Goal: Task Accomplishment & Management: Manage account settings

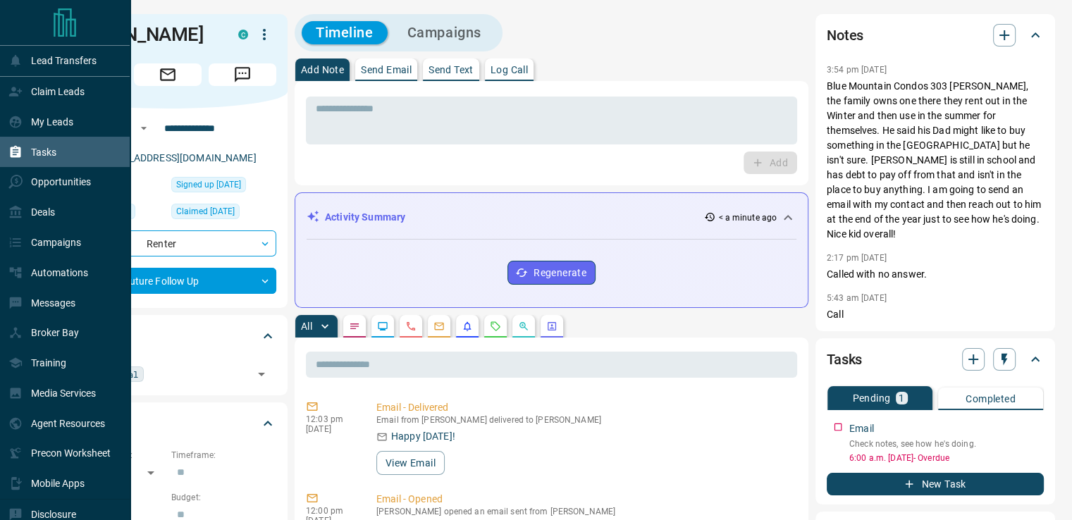
click at [64, 161] on div "Tasks" at bounding box center [65, 152] width 130 height 30
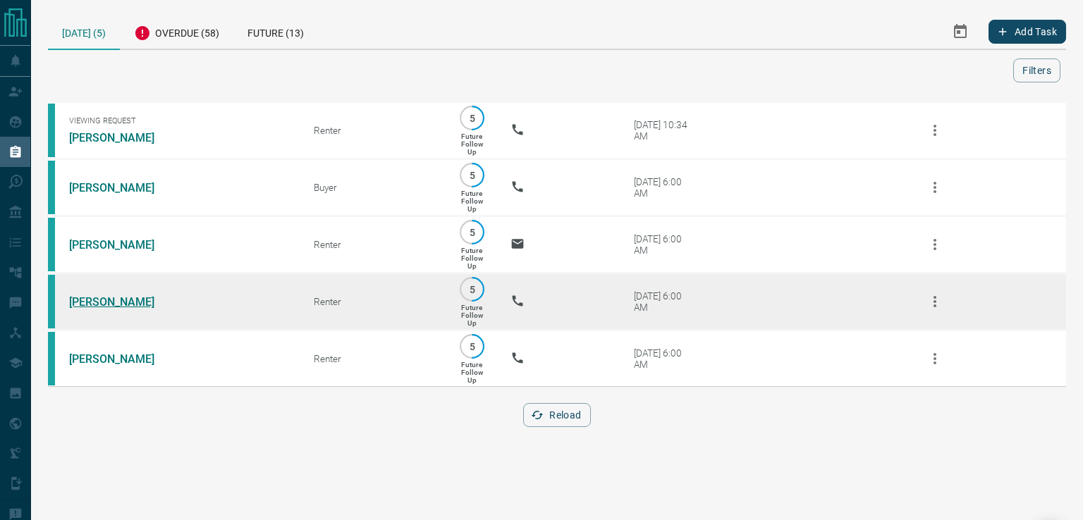
click at [140, 308] on link "[PERSON_NAME]" at bounding box center [122, 301] width 106 height 13
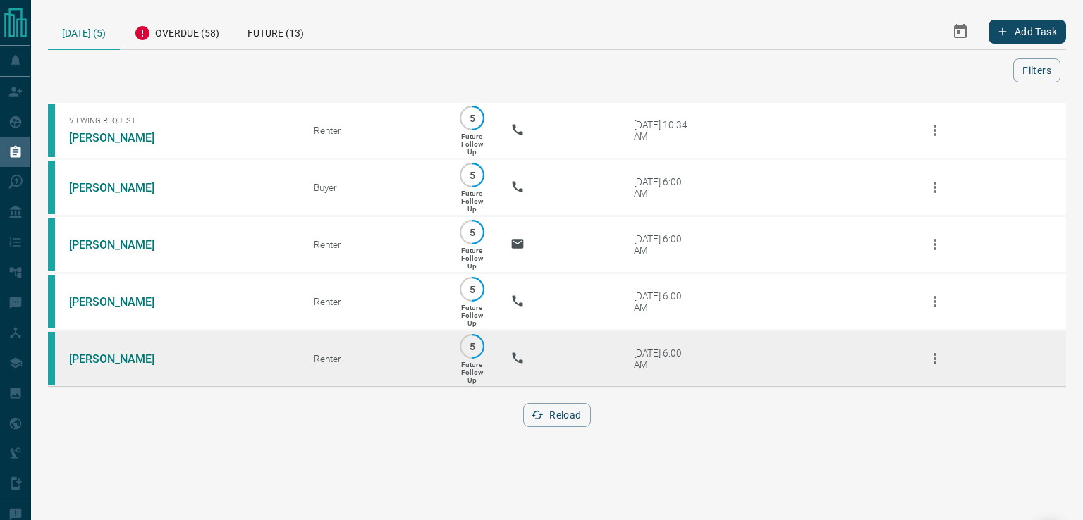
click at [106, 366] on link "[PERSON_NAME]" at bounding box center [122, 359] width 106 height 13
click at [931, 367] on icon "button" at bounding box center [934, 358] width 17 height 17
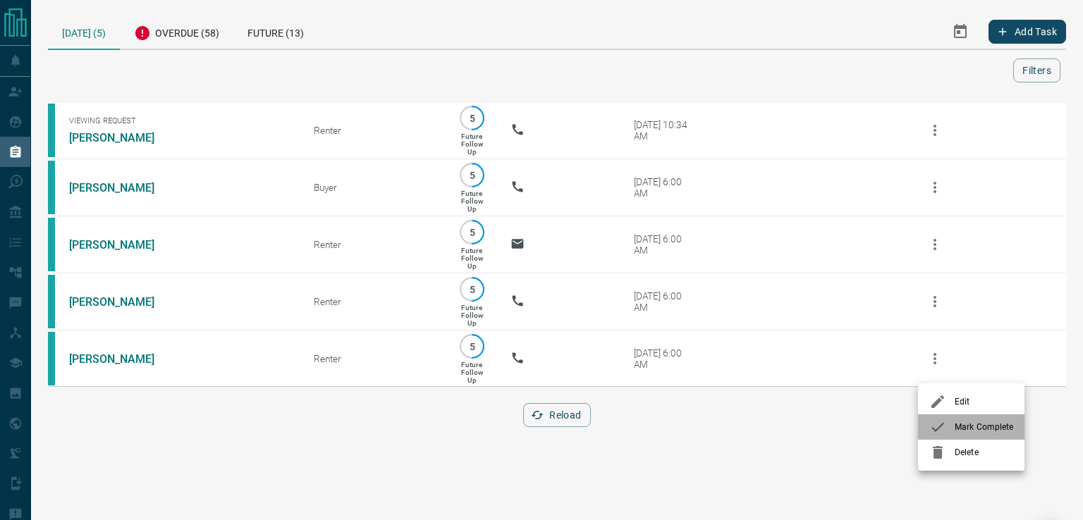
click at [936, 427] on icon at bounding box center [937, 427] width 17 height 17
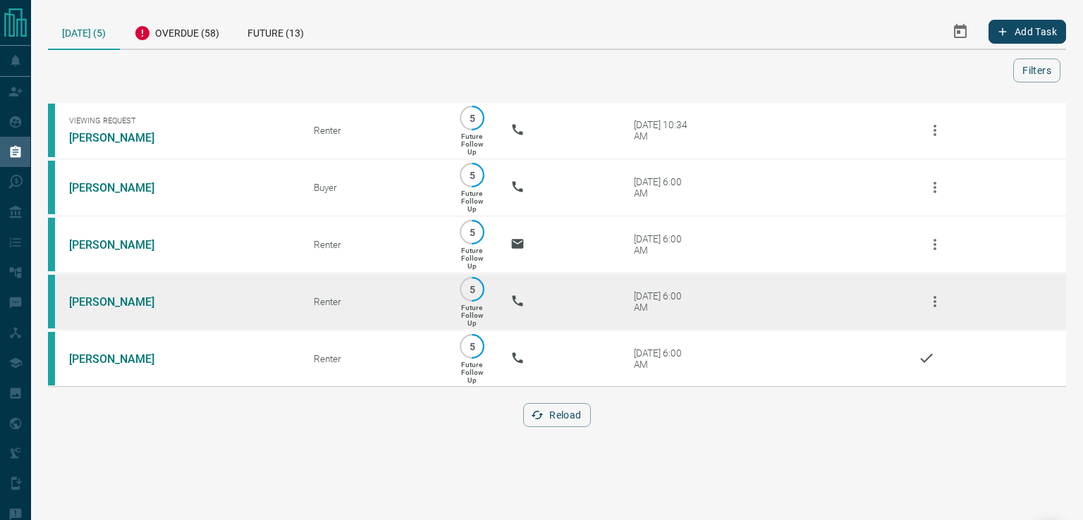
click at [934, 310] on icon "button" at bounding box center [934, 301] width 17 height 17
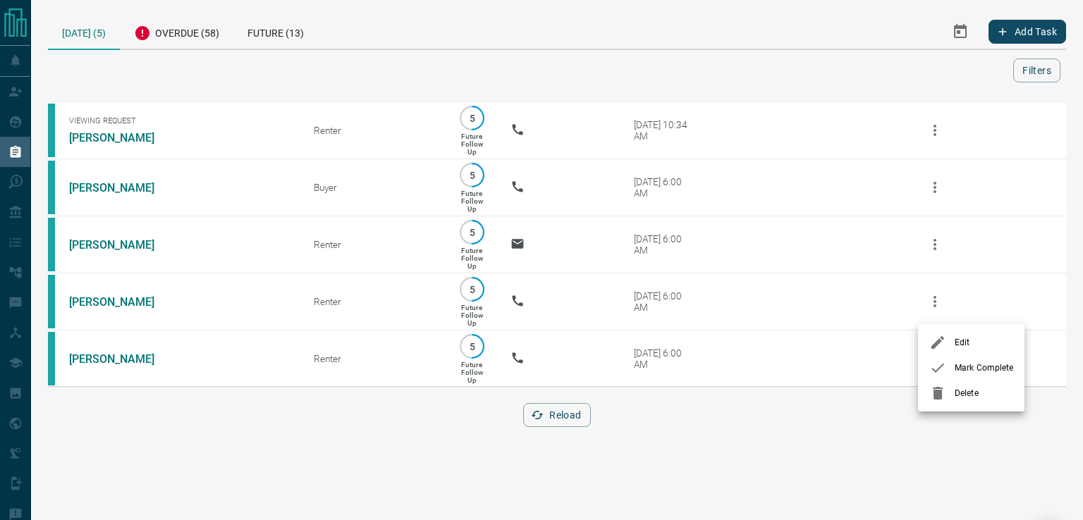
click at [935, 370] on icon at bounding box center [937, 368] width 17 height 17
click at [542, 422] on icon "button" at bounding box center [537, 415] width 13 height 13
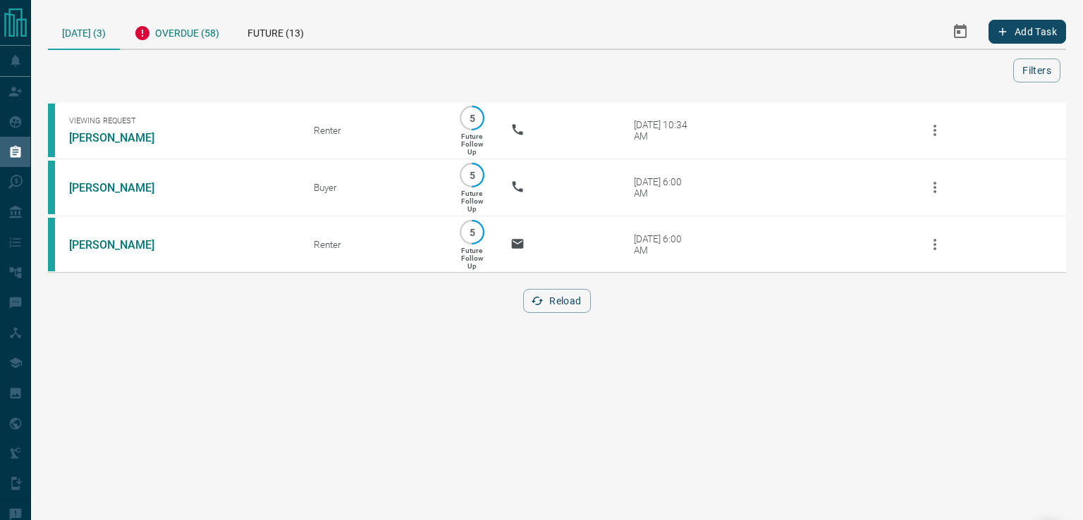
click at [175, 37] on div "Overdue (58)" at bounding box center [177, 31] width 114 height 35
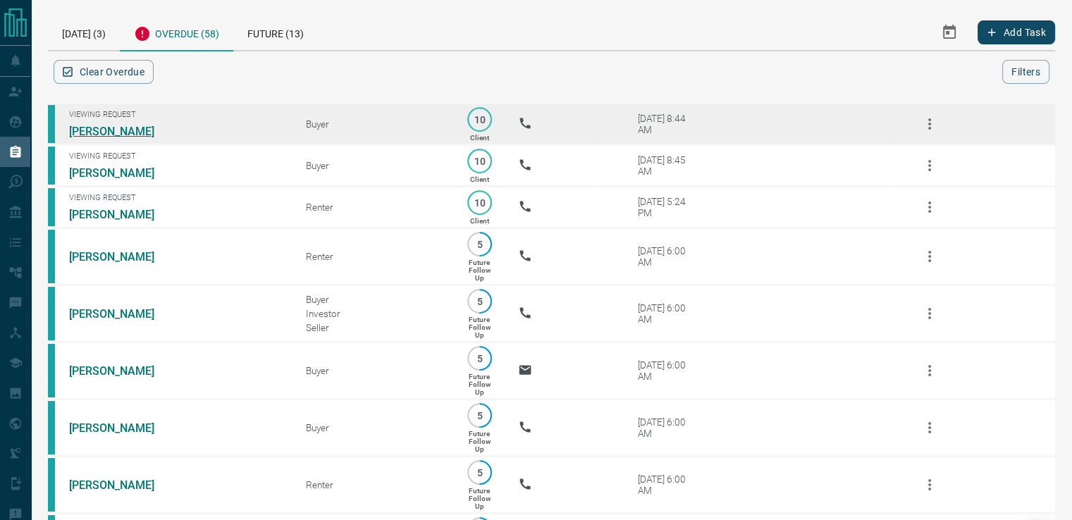
click at [137, 130] on link "[PERSON_NAME]" at bounding box center [122, 131] width 106 height 13
click at [932, 126] on icon "button" at bounding box center [930, 124] width 17 height 17
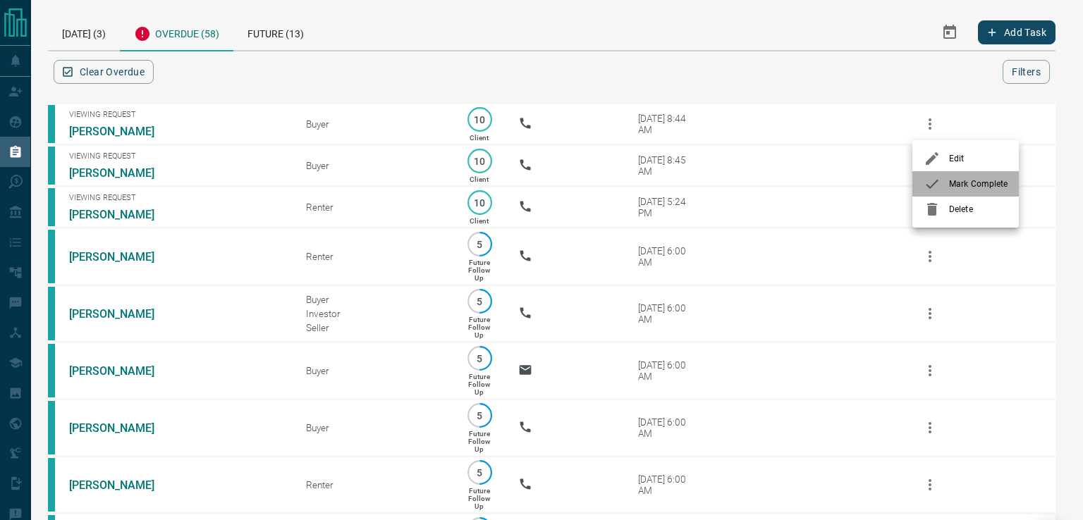
click at [931, 182] on icon at bounding box center [932, 184] width 17 height 17
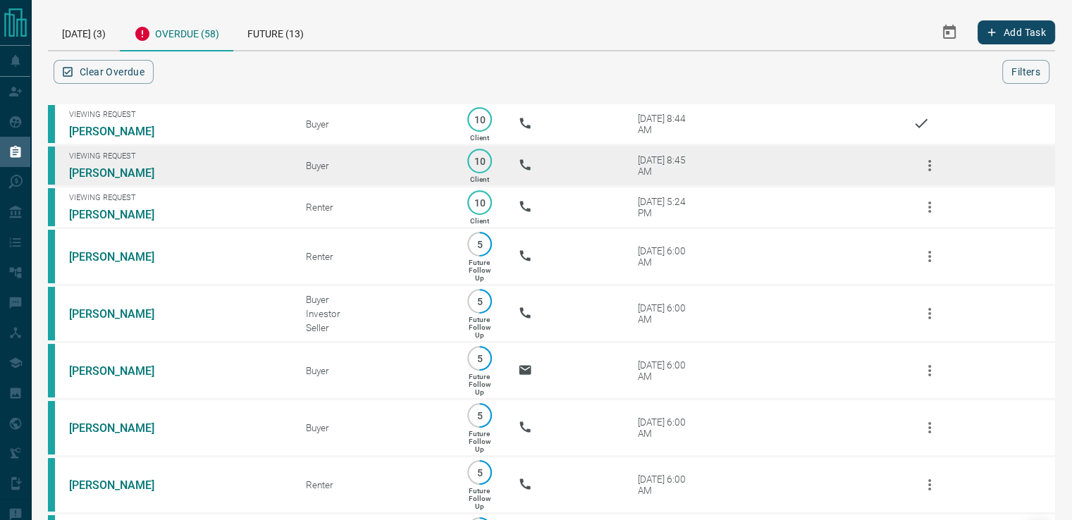
click at [933, 165] on icon "button" at bounding box center [930, 165] width 17 height 17
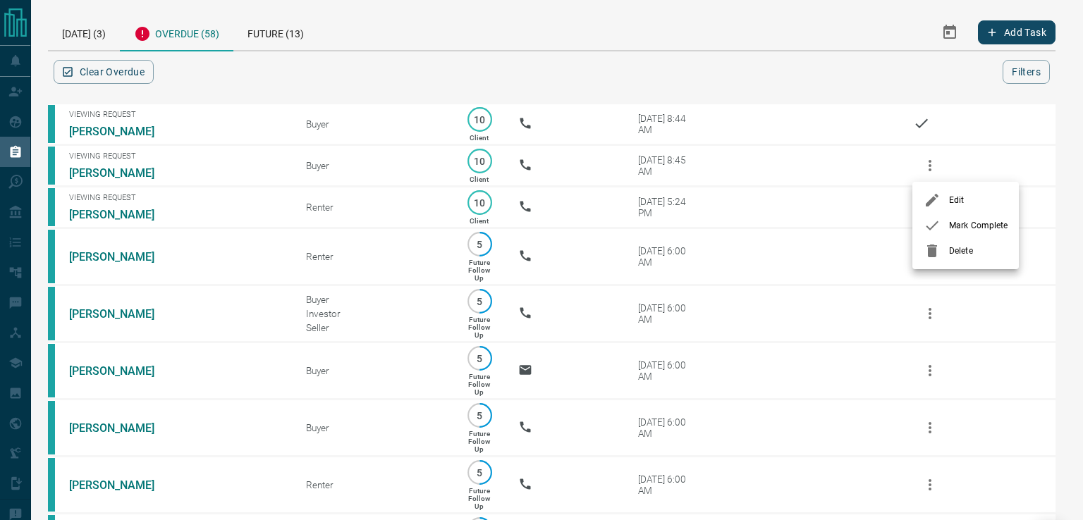
click at [933, 224] on icon at bounding box center [932, 225] width 17 height 17
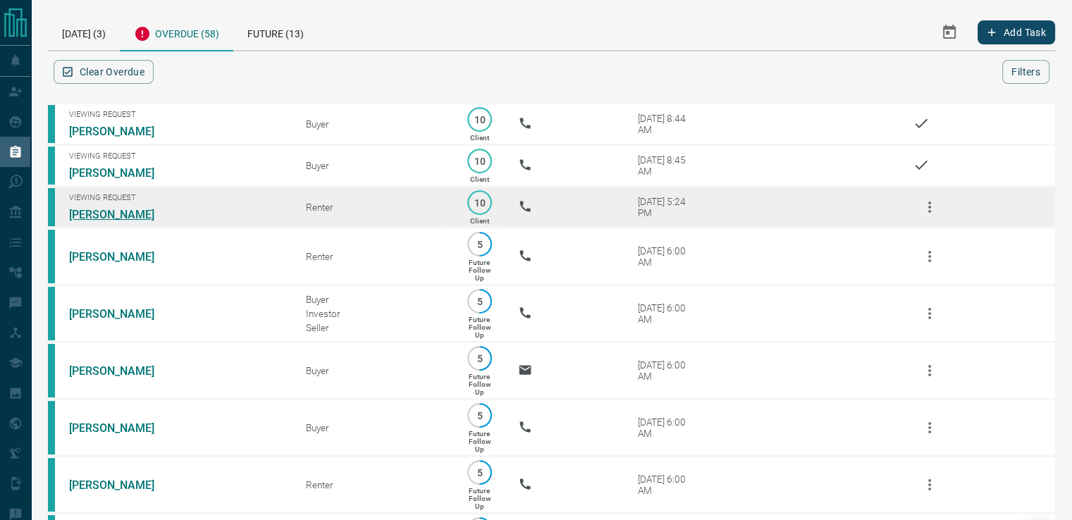
click at [128, 218] on link "[PERSON_NAME]" at bounding box center [122, 214] width 106 height 13
click at [931, 209] on icon "button" at bounding box center [930, 207] width 17 height 17
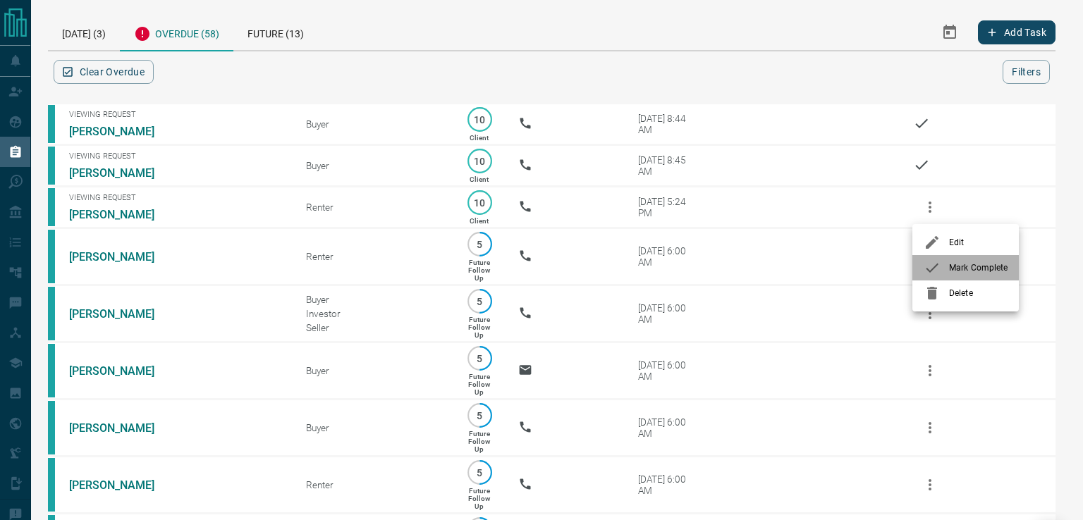
click at [934, 266] on icon at bounding box center [932, 267] width 17 height 17
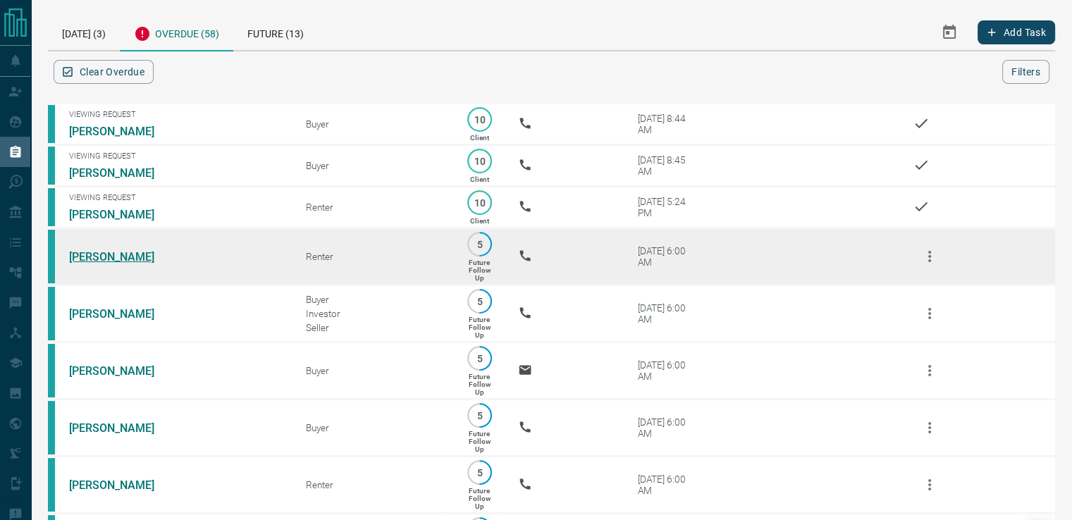
click at [109, 260] on link "[PERSON_NAME]" at bounding box center [122, 256] width 106 height 13
click at [929, 258] on icon "button" at bounding box center [930, 256] width 3 height 11
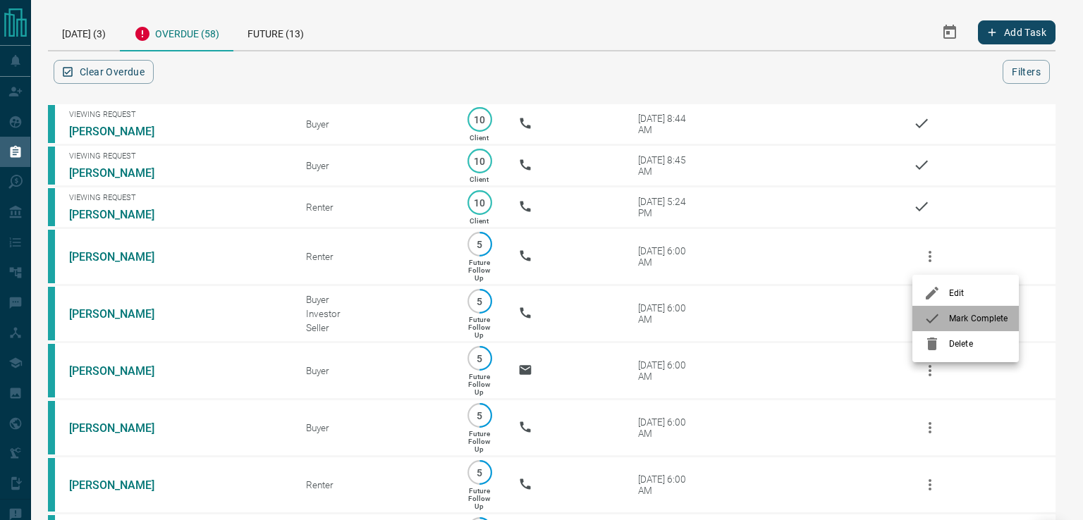
click at [934, 319] on icon at bounding box center [932, 318] width 17 height 17
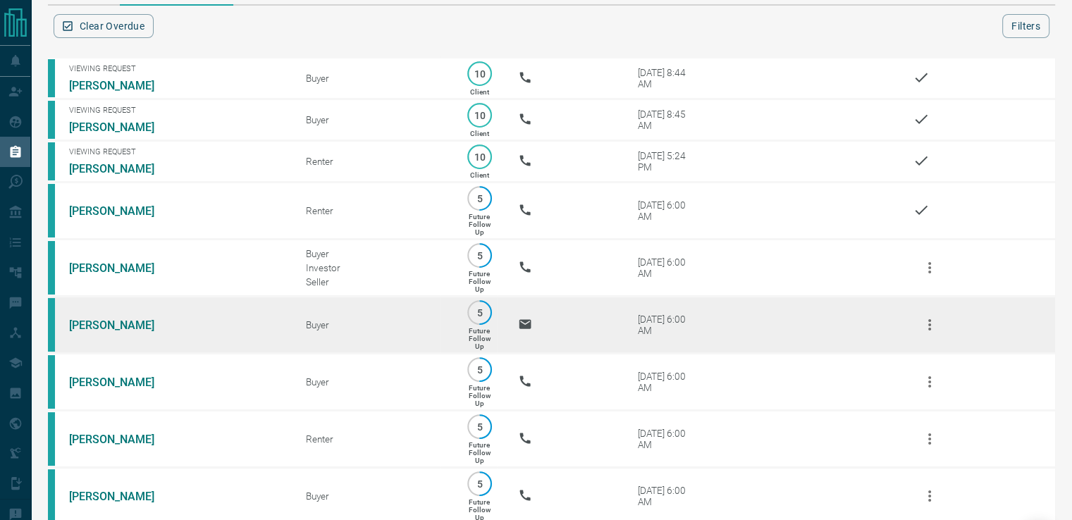
scroll to position [71, 0]
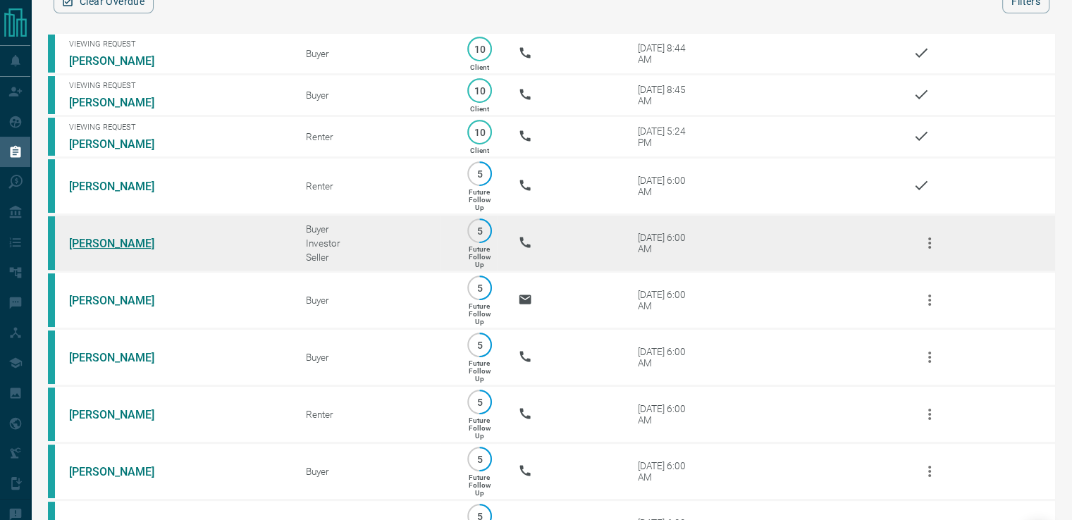
click at [128, 247] on link "[PERSON_NAME]" at bounding box center [122, 243] width 106 height 13
click at [934, 247] on icon "button" at bounding box center [930, 243] width 17 height 17
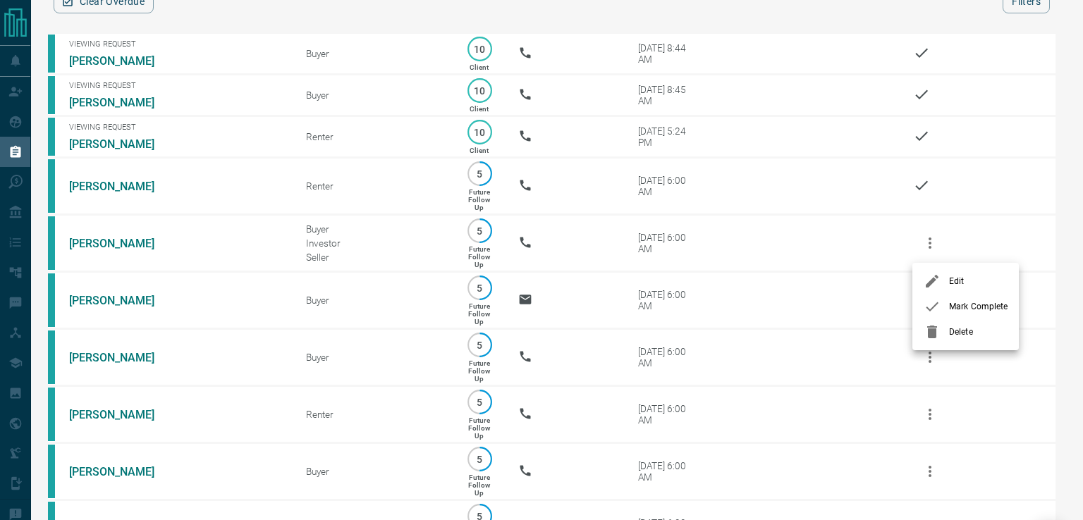
click at [931, 307] on icon at bounding box center [932, 306] width 17 height 17
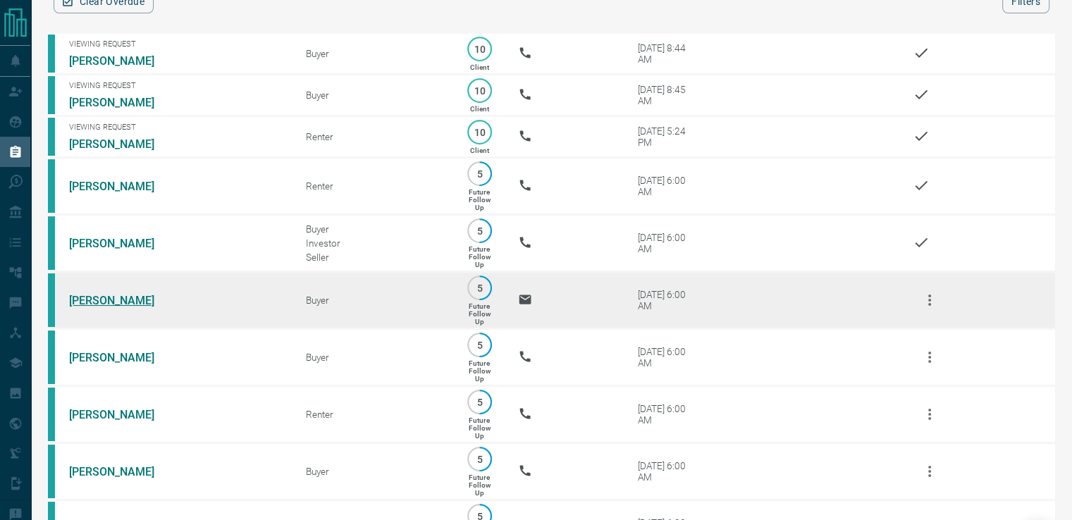
click at [109, 302] on link "[PERSON_NAME]" at bounding box center [122, 300] width 106 height 13
click at [931, 305] on icon "button" at bounding box center [930, 300] width 17 height 17
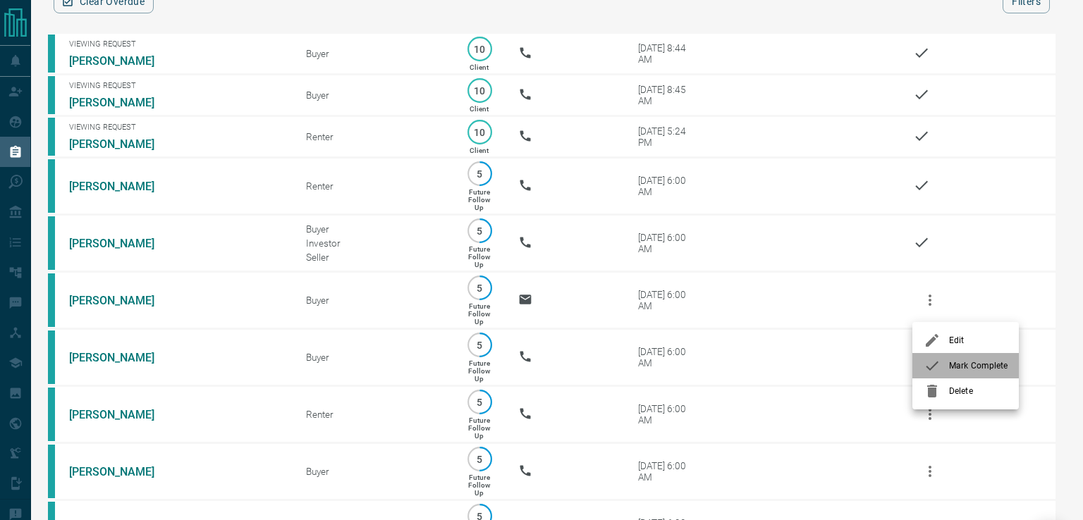
click at [935, 364] on icon at bounding box center [932, 366] width 13 height 9
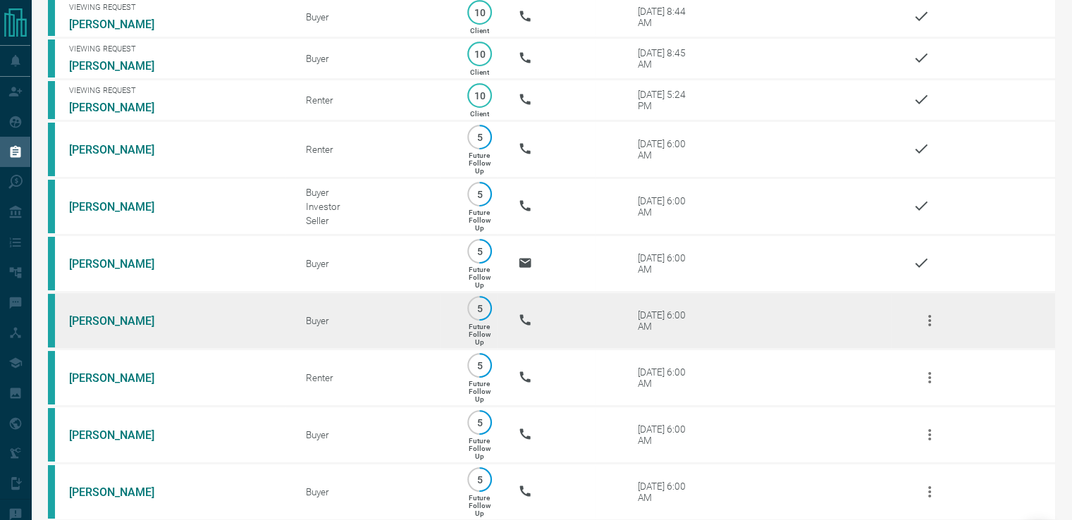
scroll to position [141, 0]
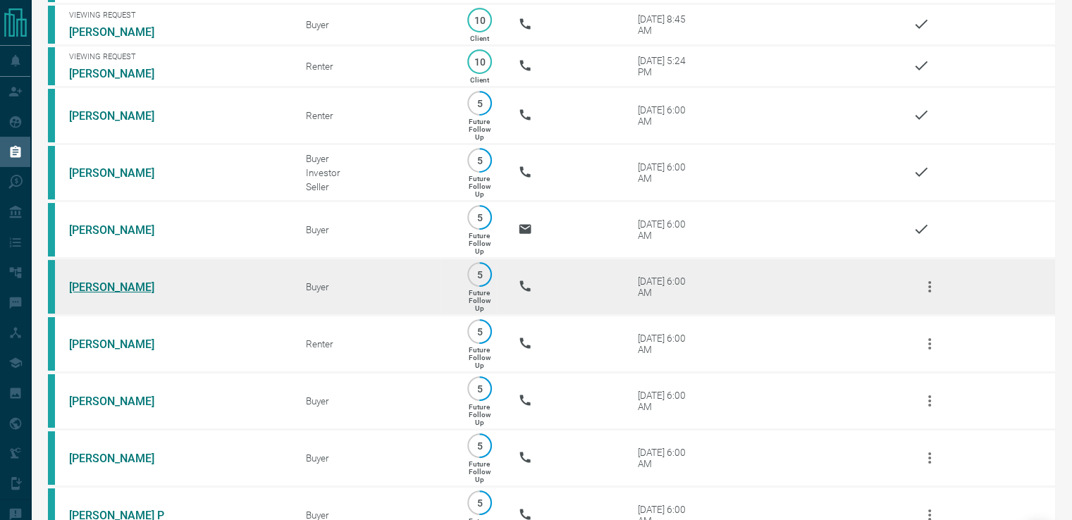
click at [104, 292] on link "[PERSON_NAME]" at bounding box center [122, 287] width 106 height 13
click at [929, 295] on icon "button" at bounding box center [930, 287] width 17 height 17
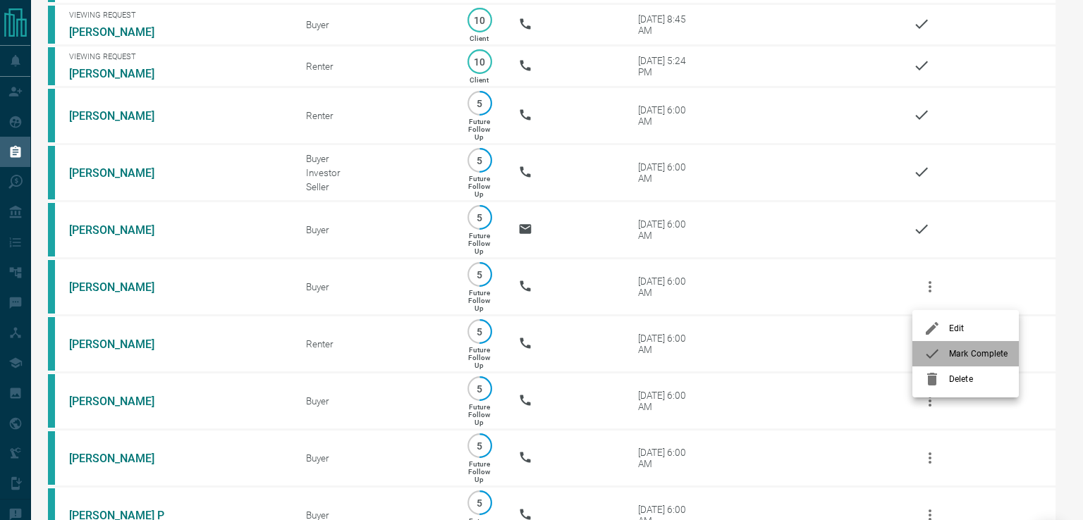
click at [934, 356] on icon at bounding box center [932, 353] width 17 height 17
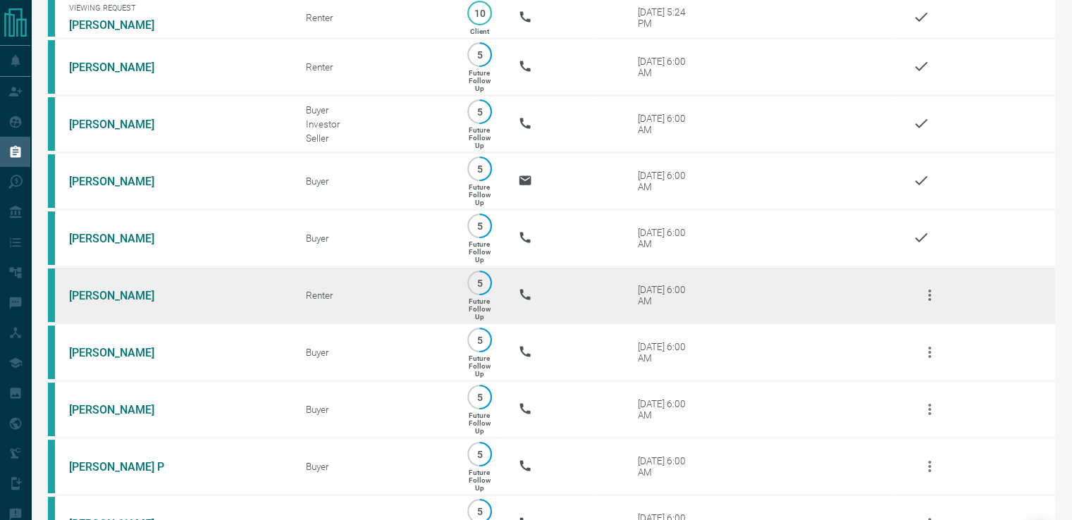
scroll to position [212, 0]
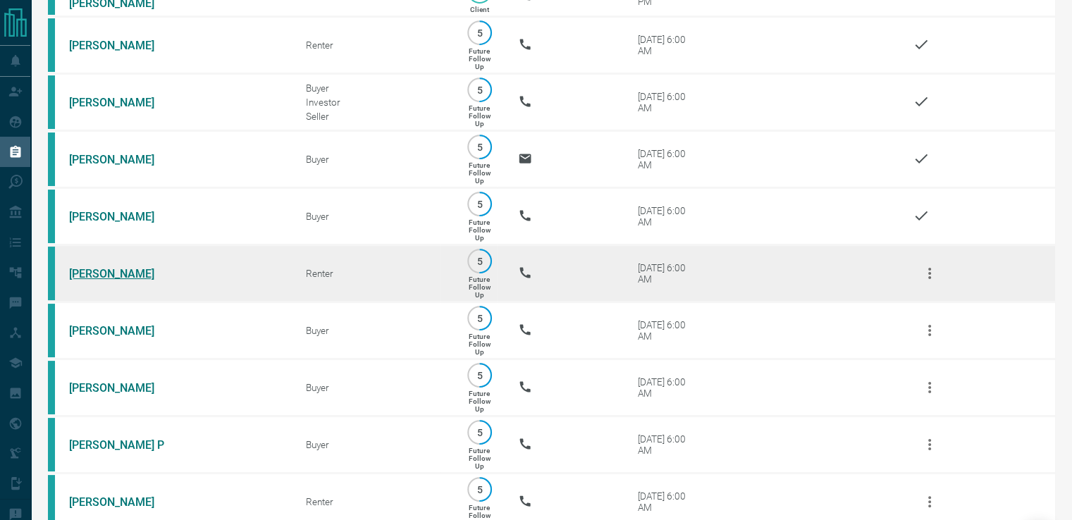
click at [111, 281] on link "[PERSON_NAME]" at bounding box center [122, 273] width 106 height 13
click at [936, 282] on icon "button" at bounding box center [930, 273] width 17 height 17
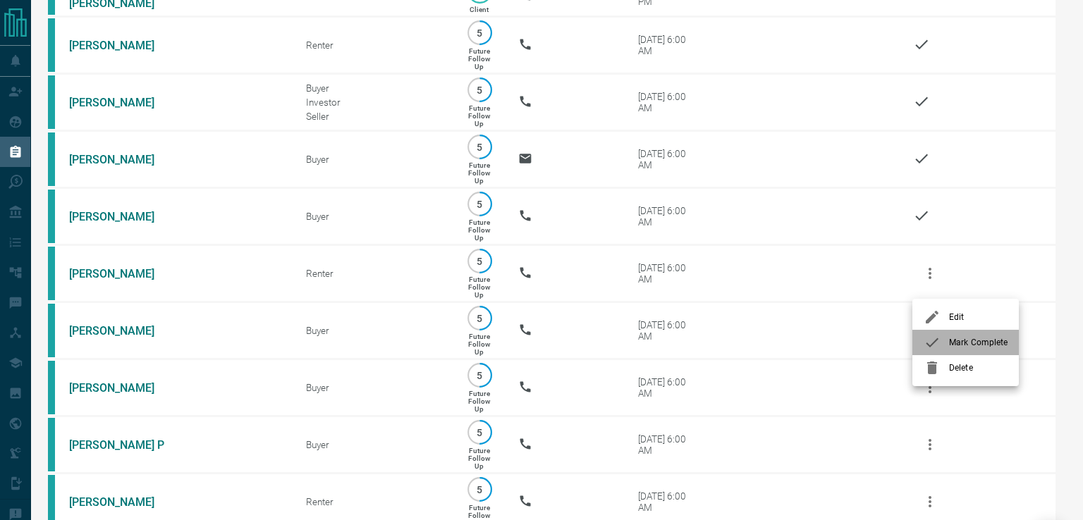
click at [935, 342] on icon at bounding box center [932, 342] width 13 height 9
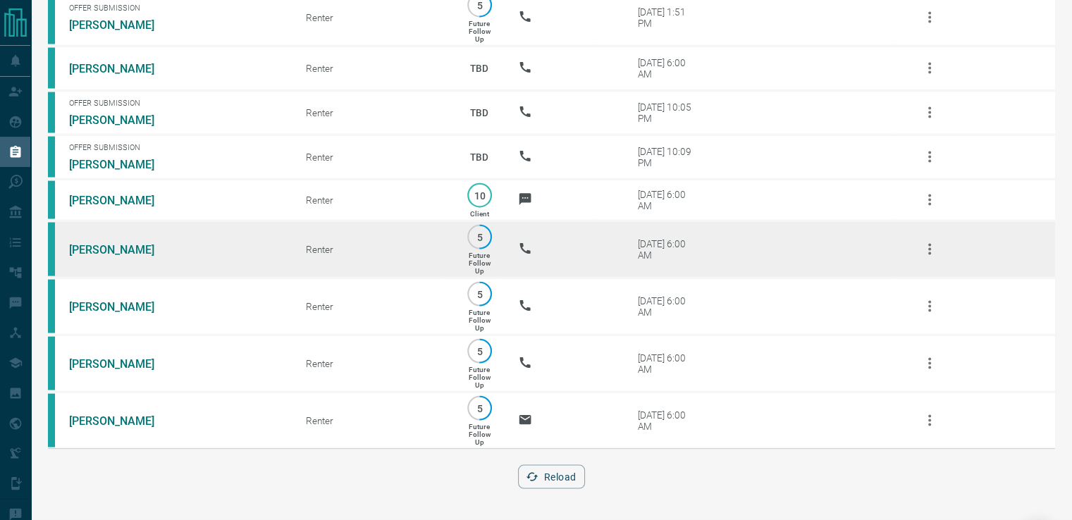
scroll to position [2857, 0]
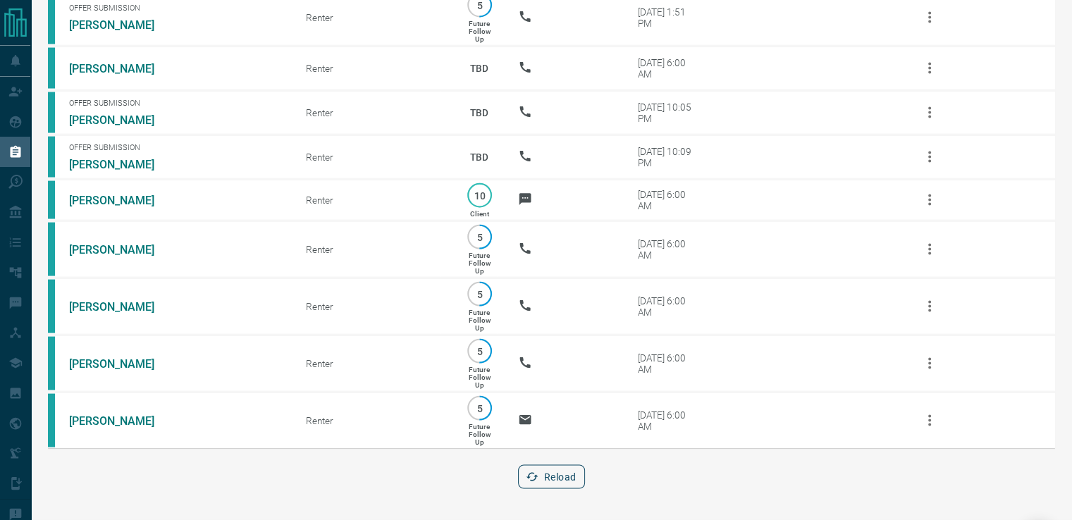
click at [556, 483] on button "Reload" at bounding box center [551, 477] width 67 height 24
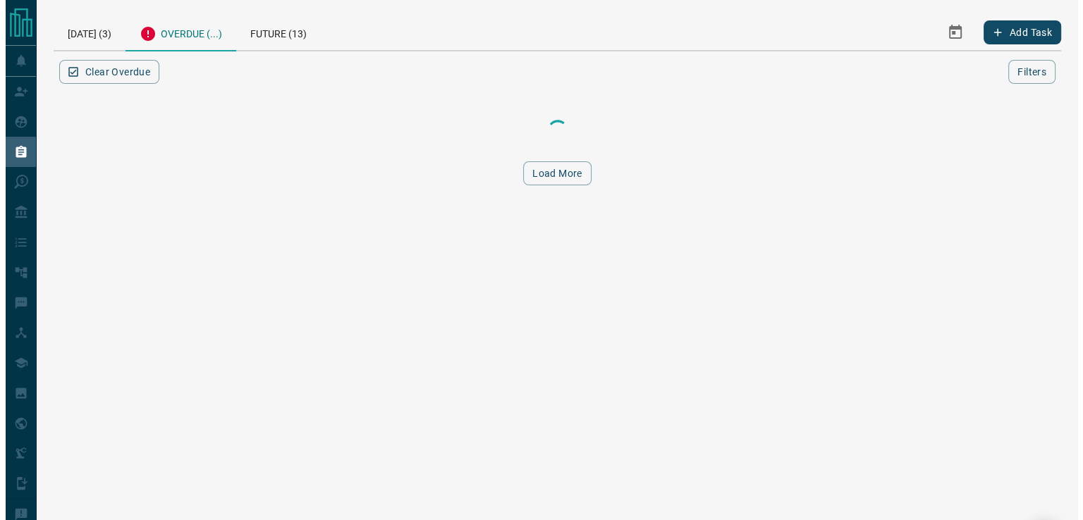
scroll to position [0, 0]
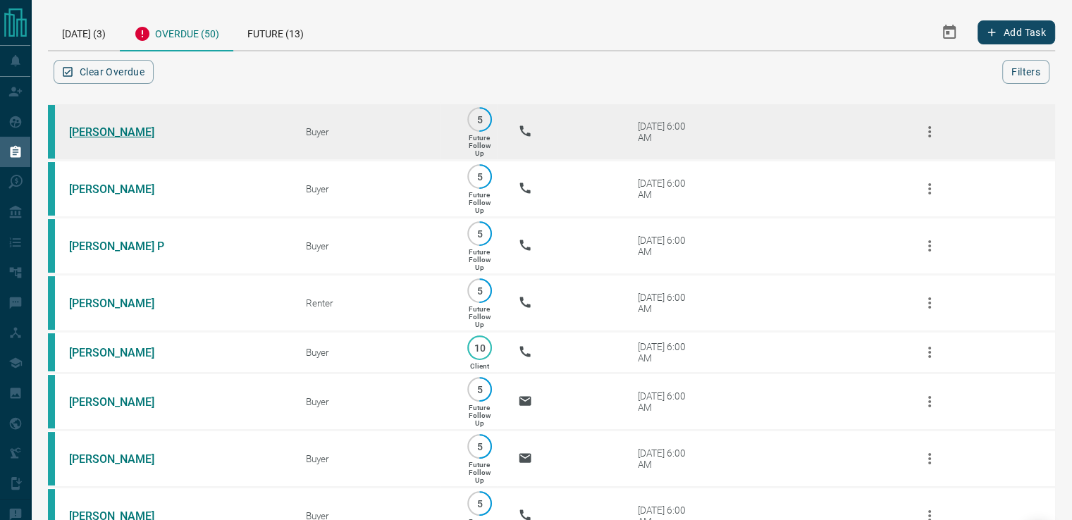
click at [90, 133] on link "[PERSON_NAME]" at bounding box center [122, 132] width 106 height 13
click at [933, 138] on icon "button" at bounding box center [930, 131] width 17 height 17
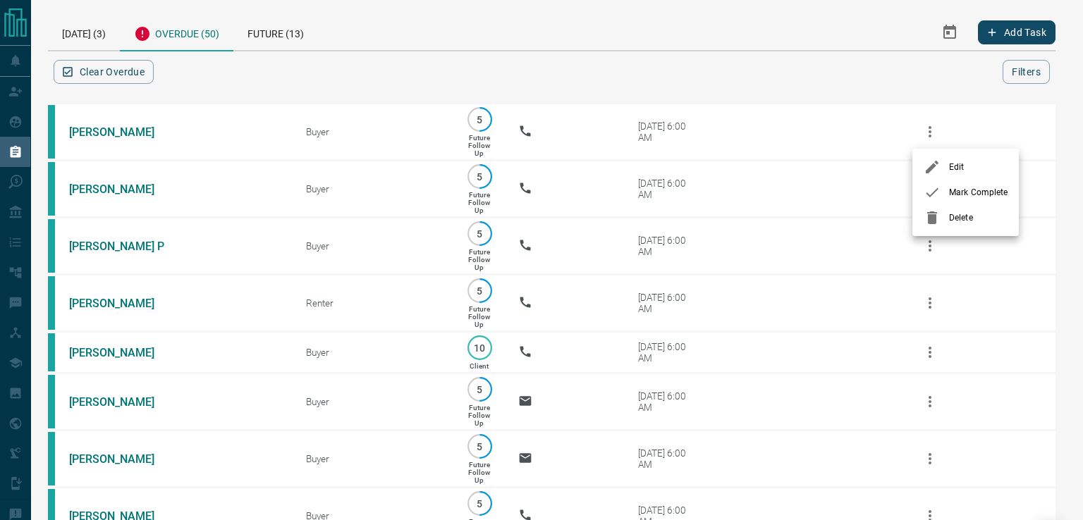
click at [931, 192] on icon at bounding box center [932, 192] width 17 height 17
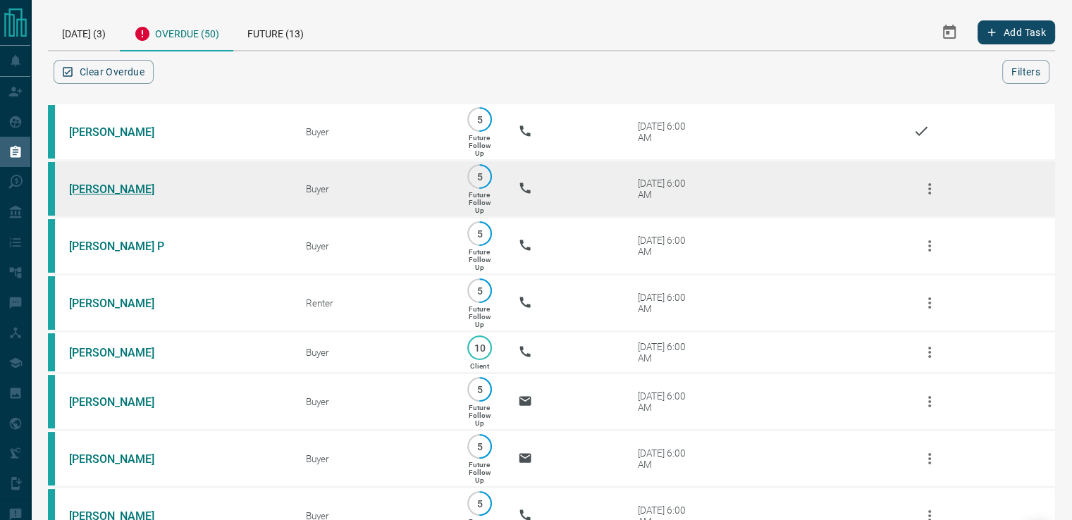
click at [98, 186] on link "[PERSON_NAME]" at bounding box center [122, 189] width 106 height 13
click at [929, 195] on icon "button" at bounding box center [930, 188] width 3 height 11
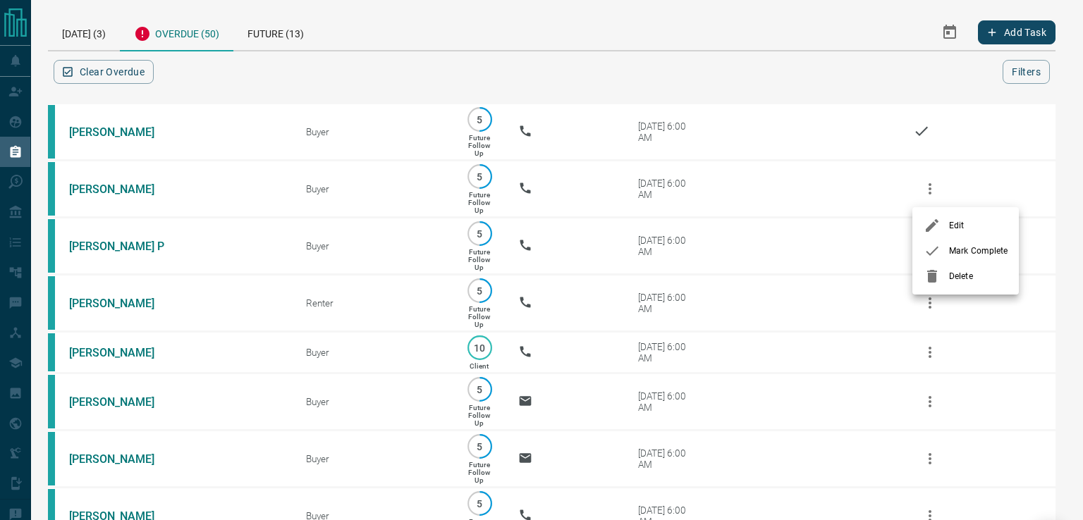
click at [925, 252] on icon at bounding box center [932, 251] width 17 height 17
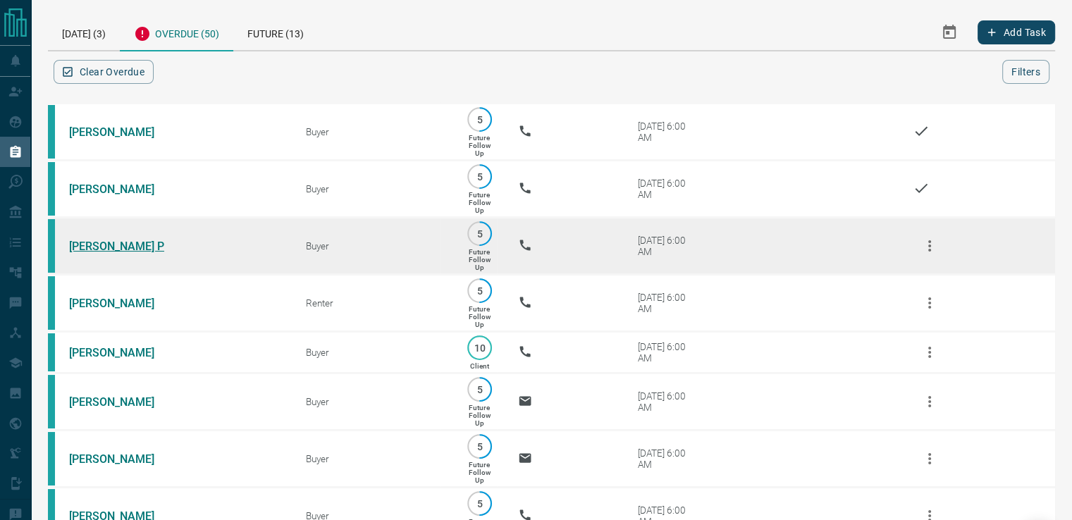
click at [90, 250] on link "[PERSON_NAME] P" at bounding box center [122, 246] width 106 height 13
click at [924, 246] on icon "button" at bounding box center [930, 246] width 17 height 17
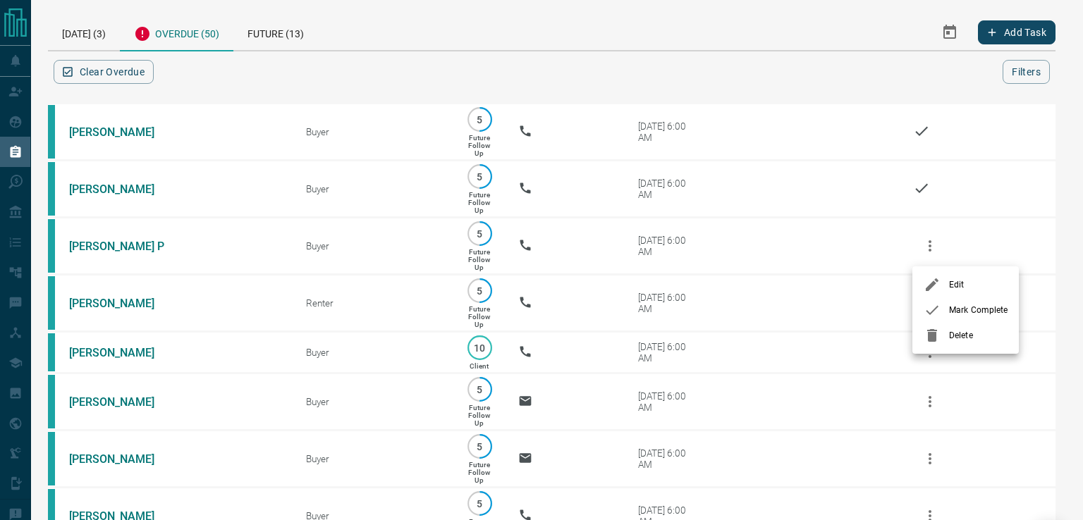
click at [934, 311] on icon at bounding box center [932, 310] width 17 height 17
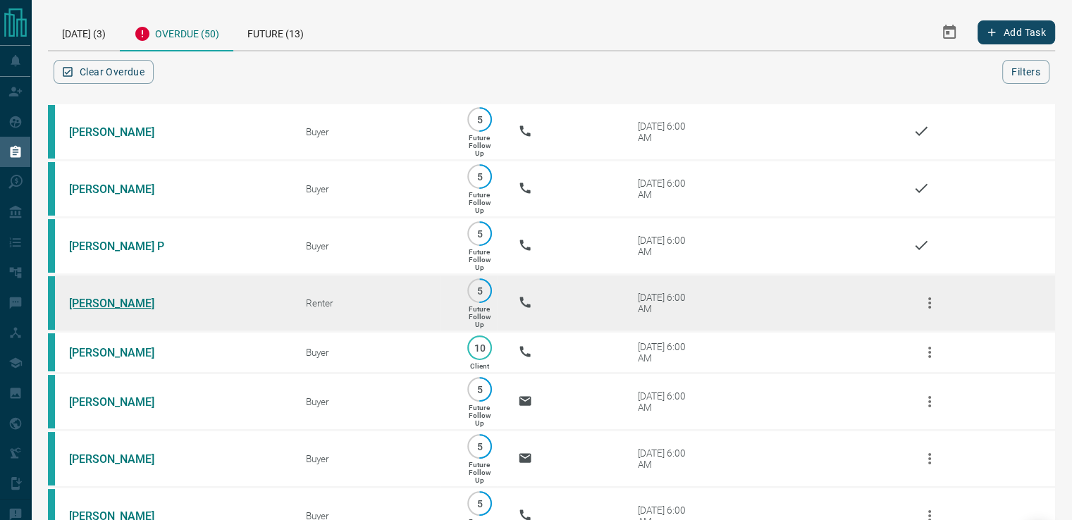
click at [109, 309] on link "[PERSON_NAME]" at bounding box center [122, 303] width 106 height 13
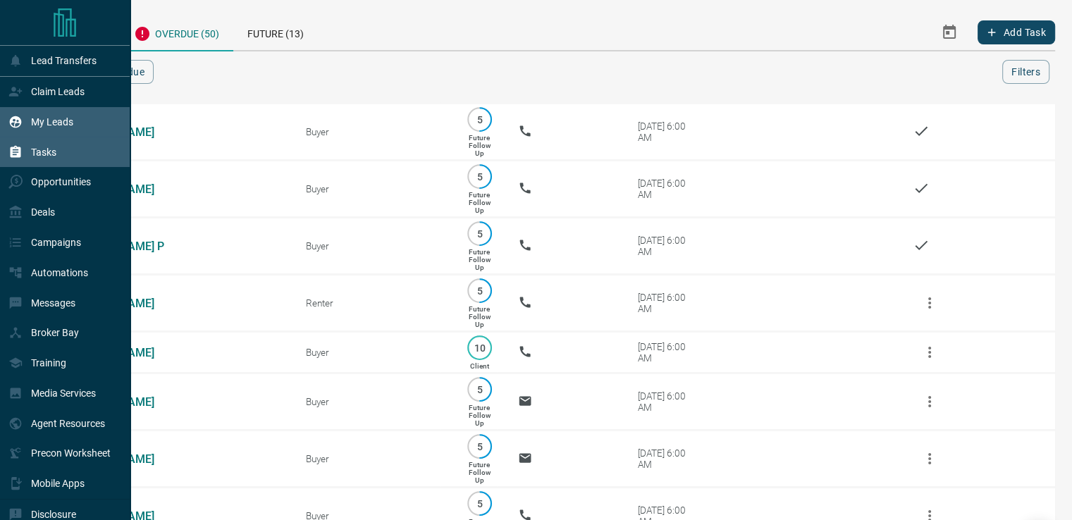
click at [52, 127] on p "My Leads" at bounding box center [52, 121] width 42 height 11
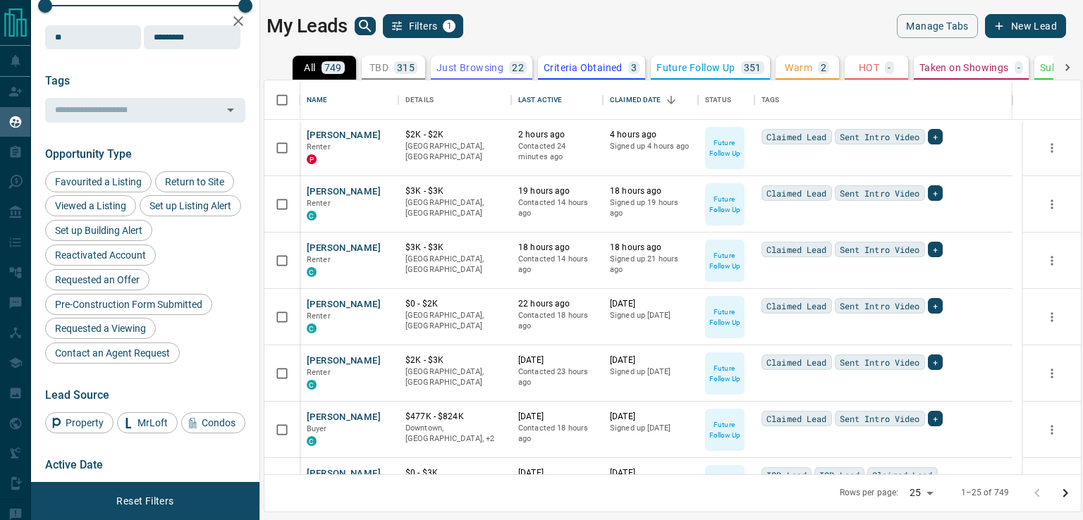
scroll to position [181, 0]
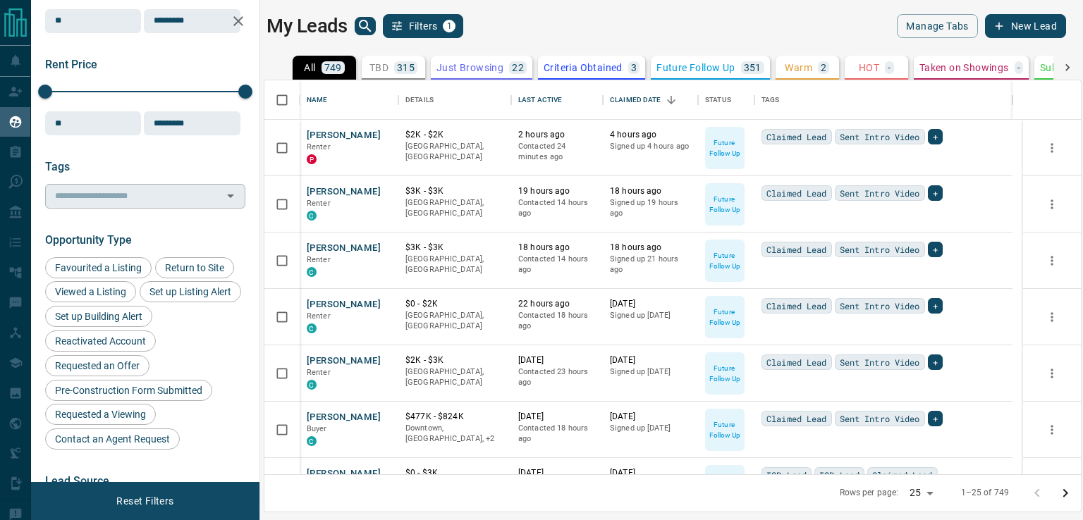
click at [222, 197] on icon "Open" at bounding box center [230, 196] width 17 height 17
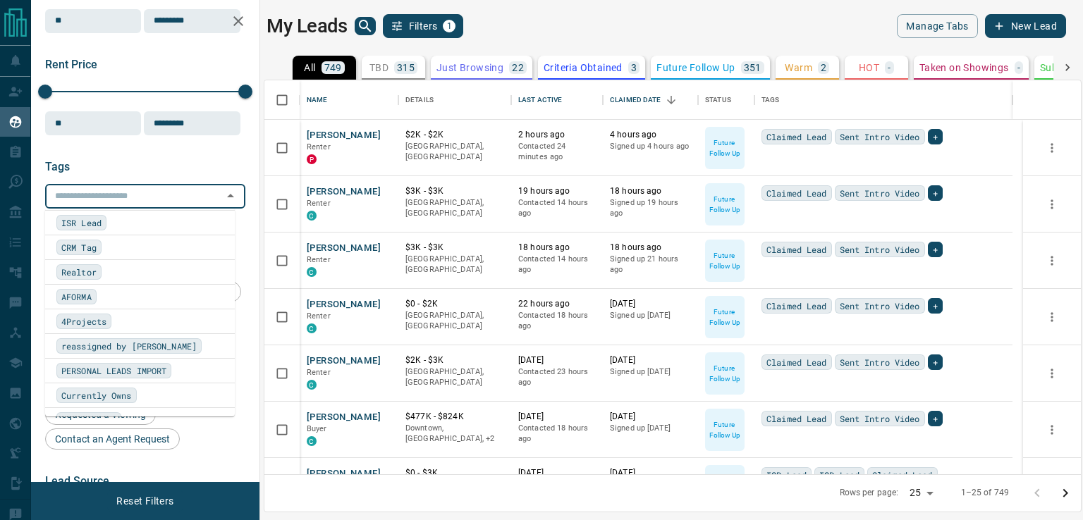
scroll to position [1177, 0]
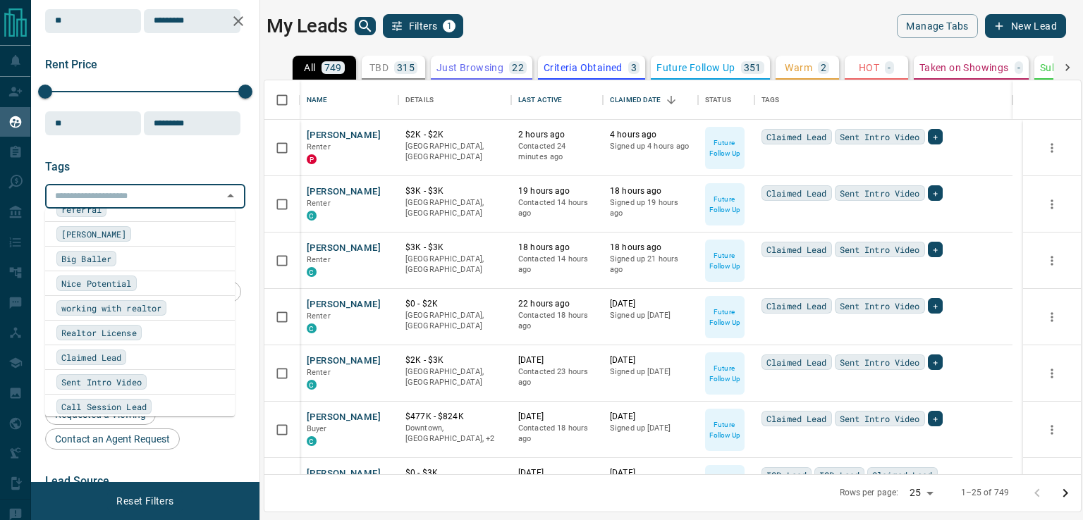
click at [103, 276] on span "Nice Potential" at bounding box center [96, 283] width 71 height 14
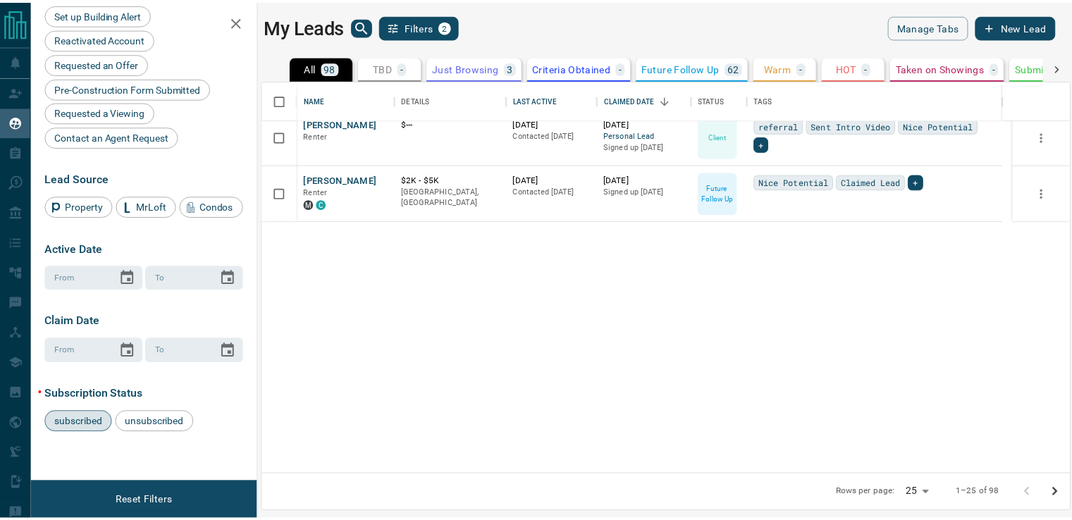
scroll to position [0, 0]
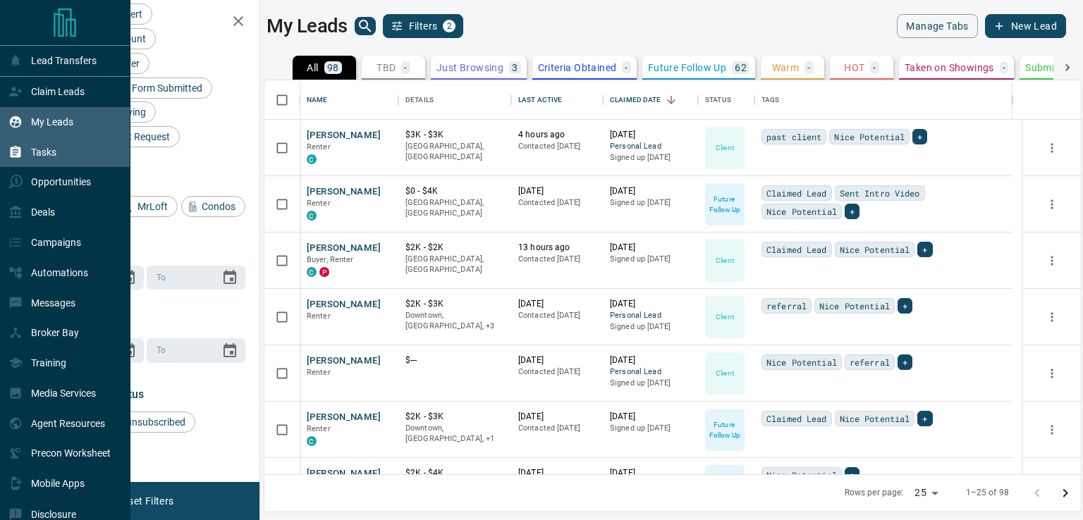
click at [61, 150] on div "Tasks" at bounding box center [65, 152] width 130 height 30
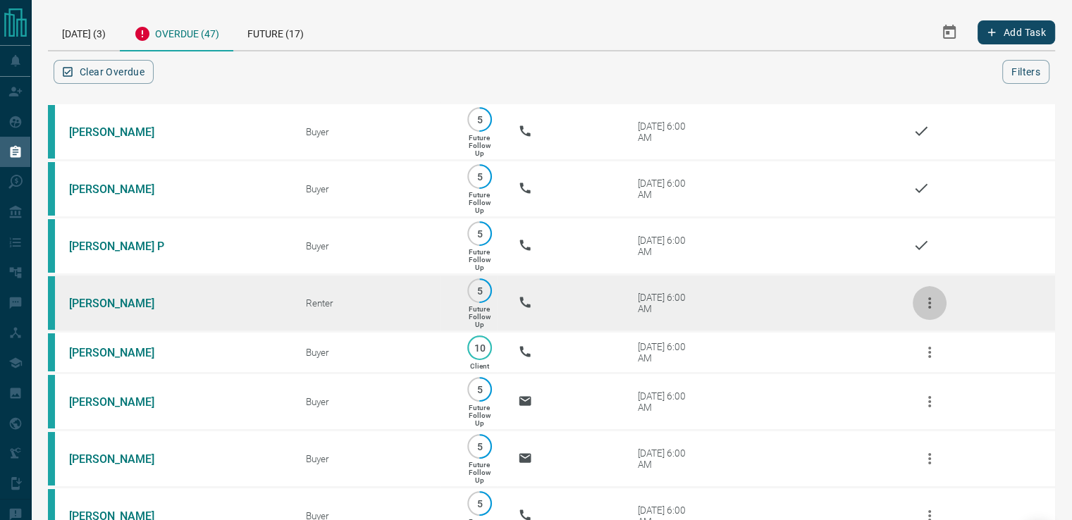
click at [932, 312] on icon "button" at bounding box center [930, 303] width 17 height 17
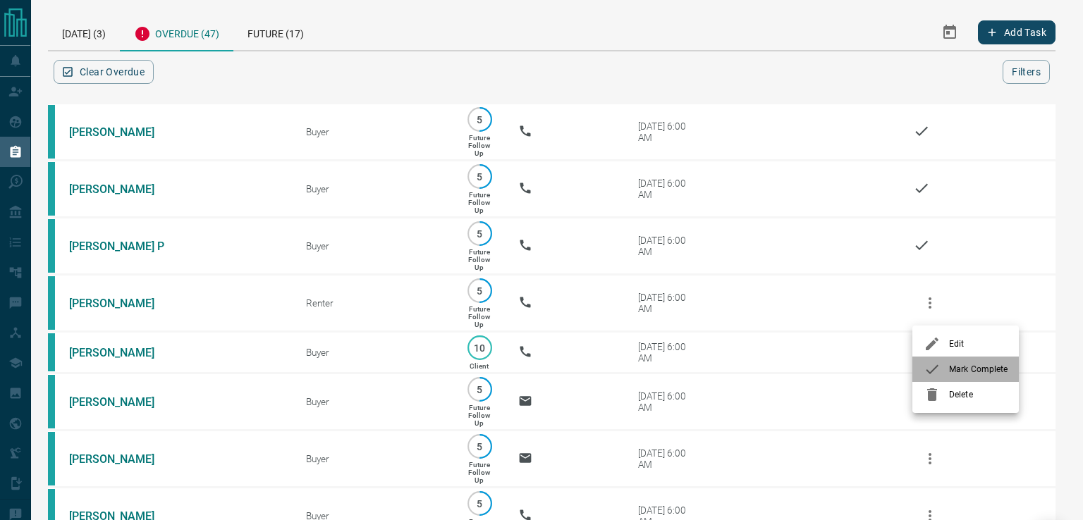
click at [930, 377] on icon at bounding box center [932, 369] width 17 height 17
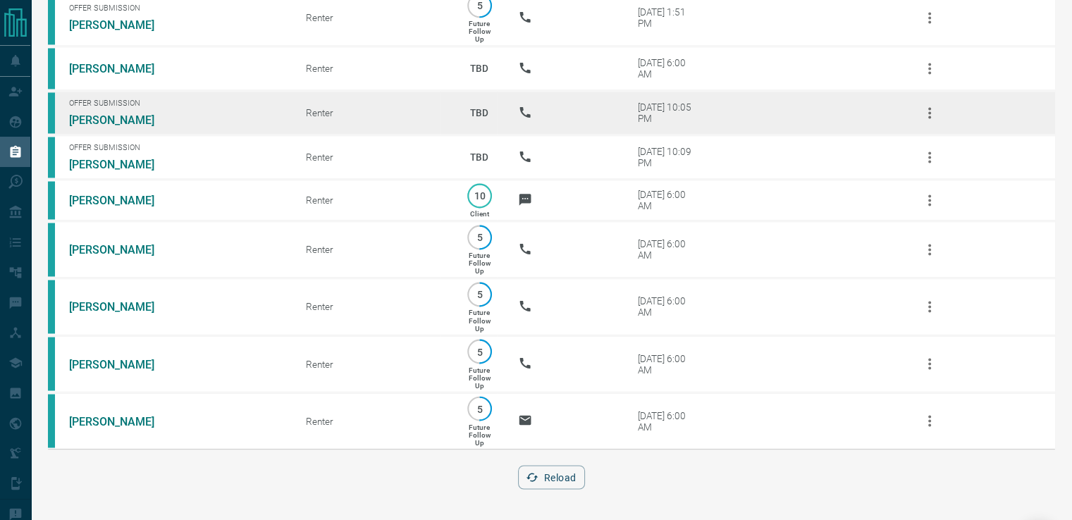
scroll to position [2437, 0]
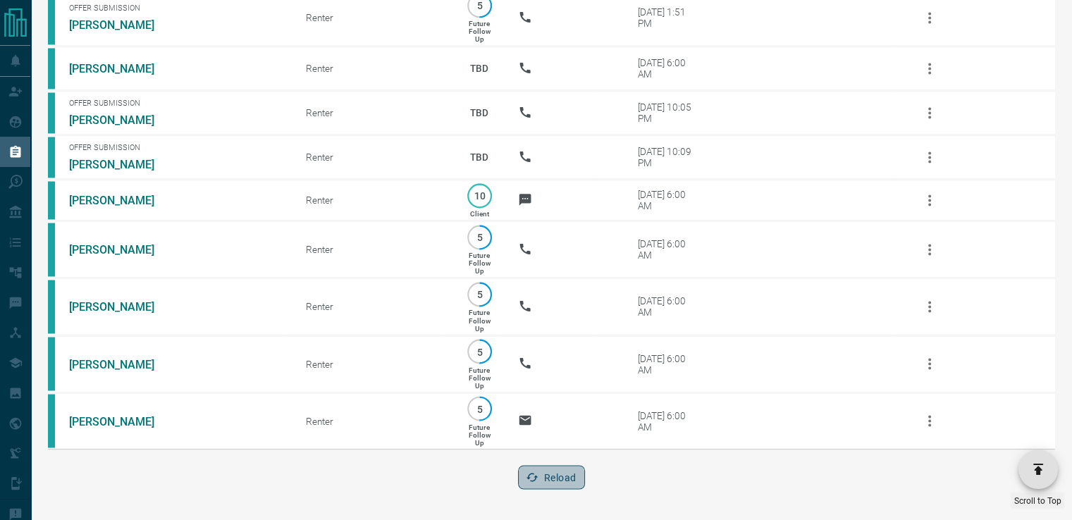
click at [536, 479] on icon "button" at bounding box center [532, 477] width 13 height 13
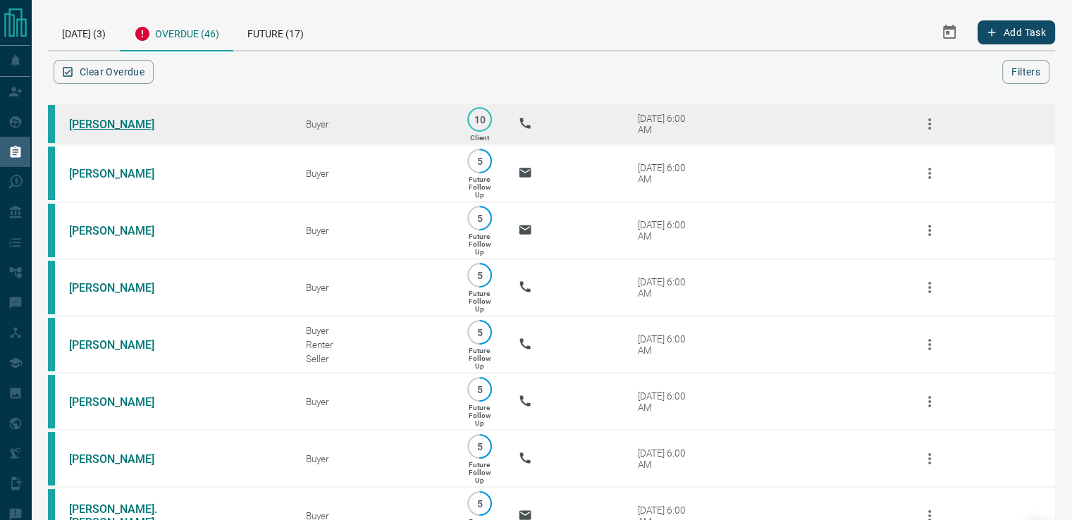
click at [96, 126] on link "[PERSON_NAME]" at bounding box center [122, 124] width 106 height 13
click at [936, 128] on icon "button" at bounding box center [930, 124] width 17 height 17
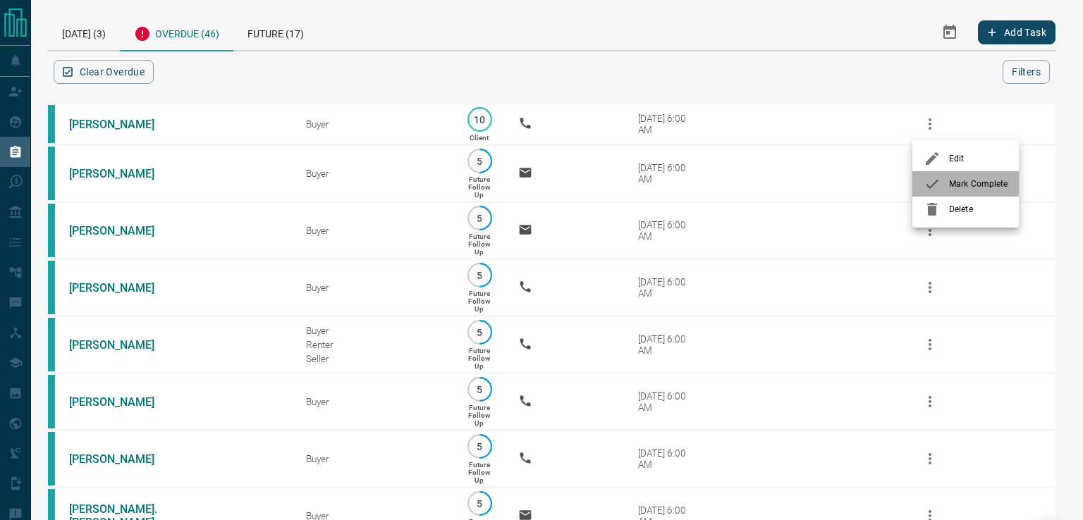
click at [936, 187] on icon at bounding box center [932, 184] width 17 height 17
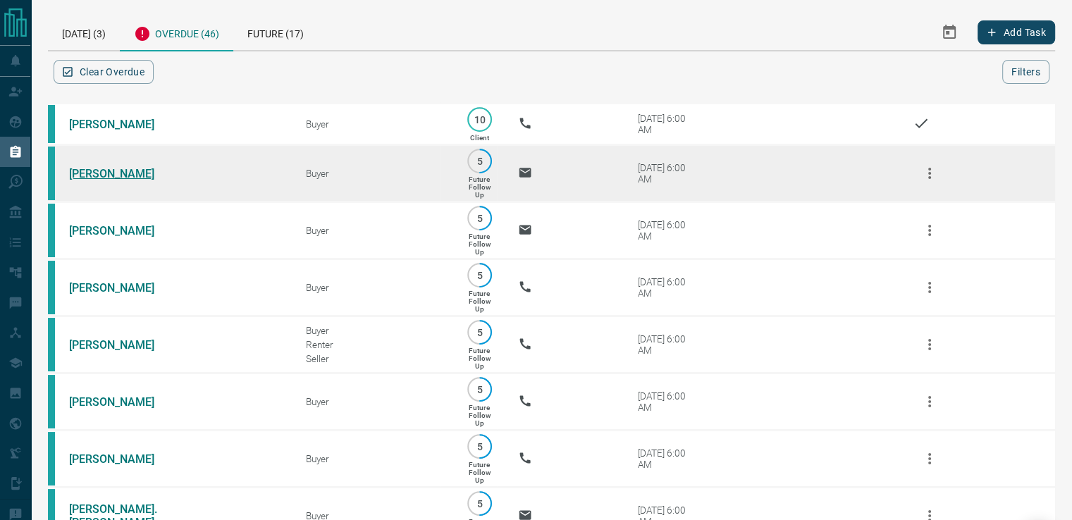
click at [111, 171] on link "[PERSON_NAME]" at bounding box center [122, 173] width 106 height 13
click at [936, 175] on icon "button" at bounding box center [930, 173] width 17 height 17
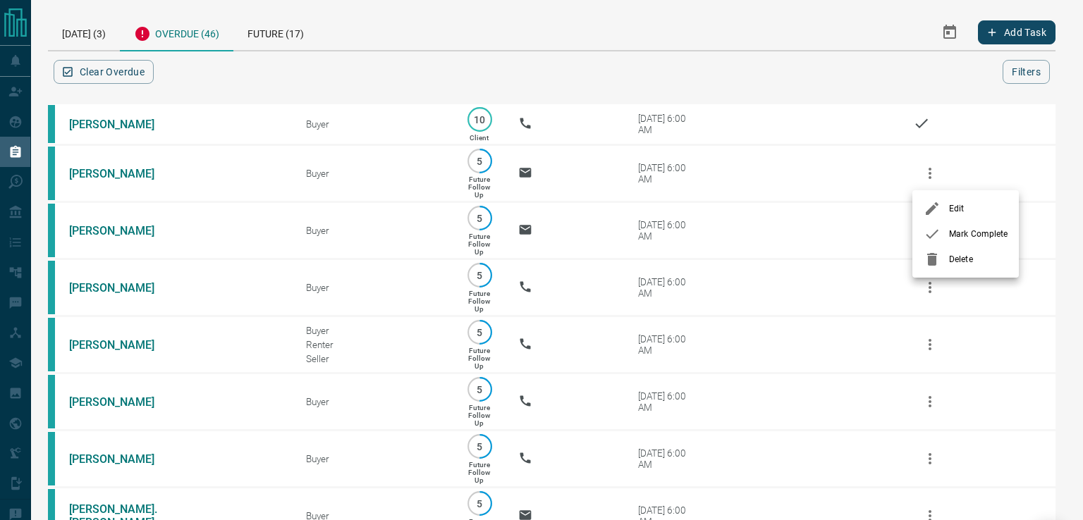
click at [928, 234] on icon at bounding box center [932, 234] width 17 height 17
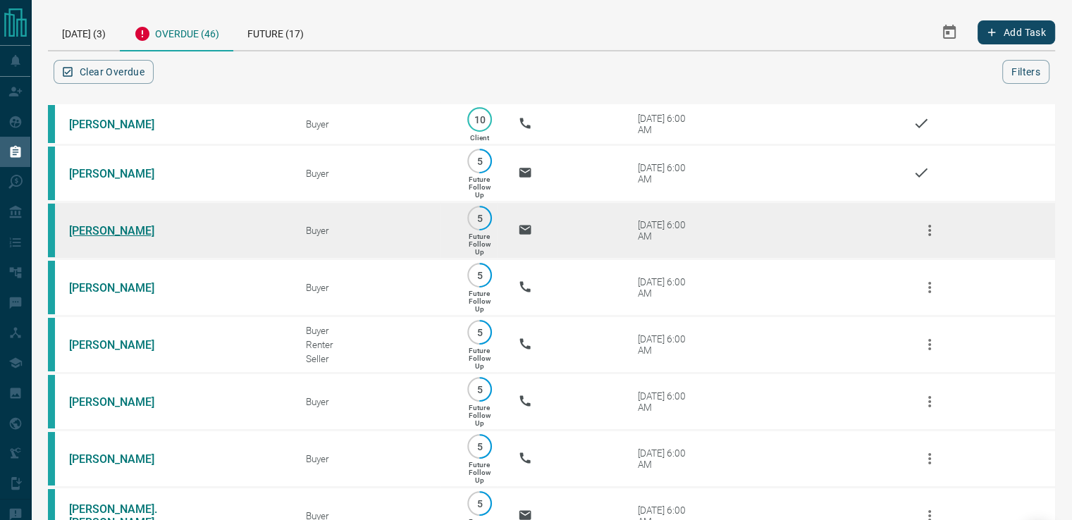
click at [113, 233] on link "[PERSON_NAME]" at bounding box center [122, 230] width 106 height 13
click at [931, 231] on icon "button" at bounding box center [930, 230] width 17 height 17
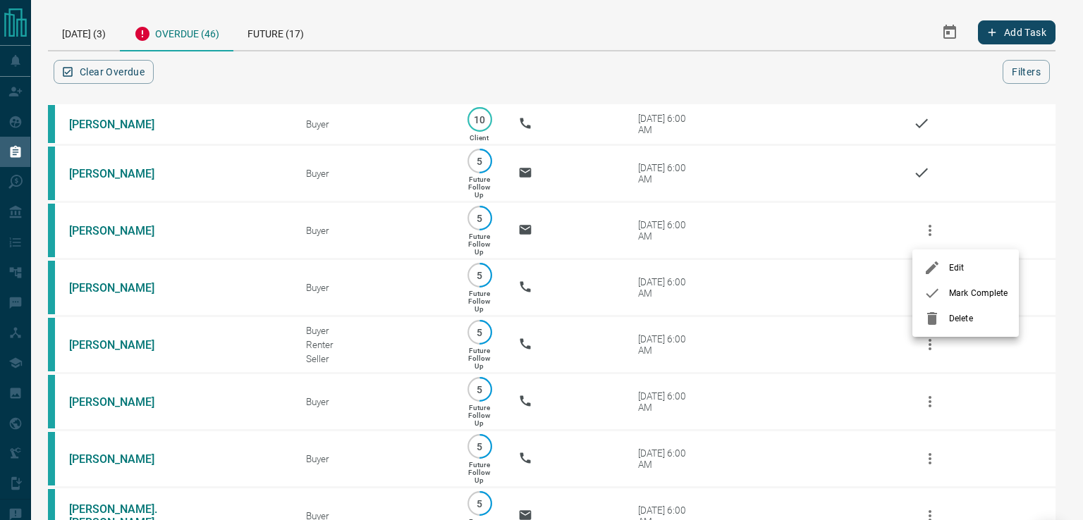
click at [929, 296] on icon at bounding box center [932, 293] width 13 height 9
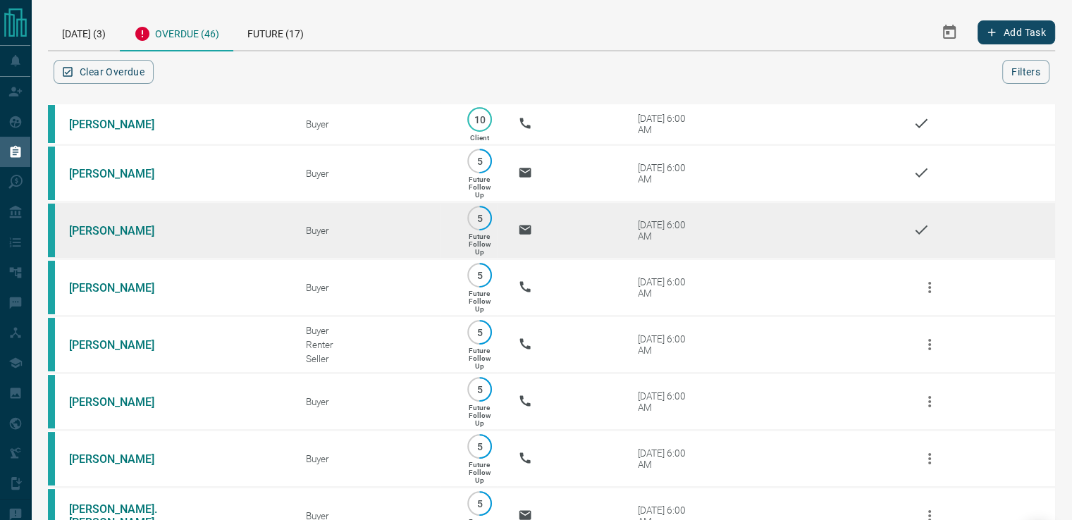
scroll to position [71, 0]
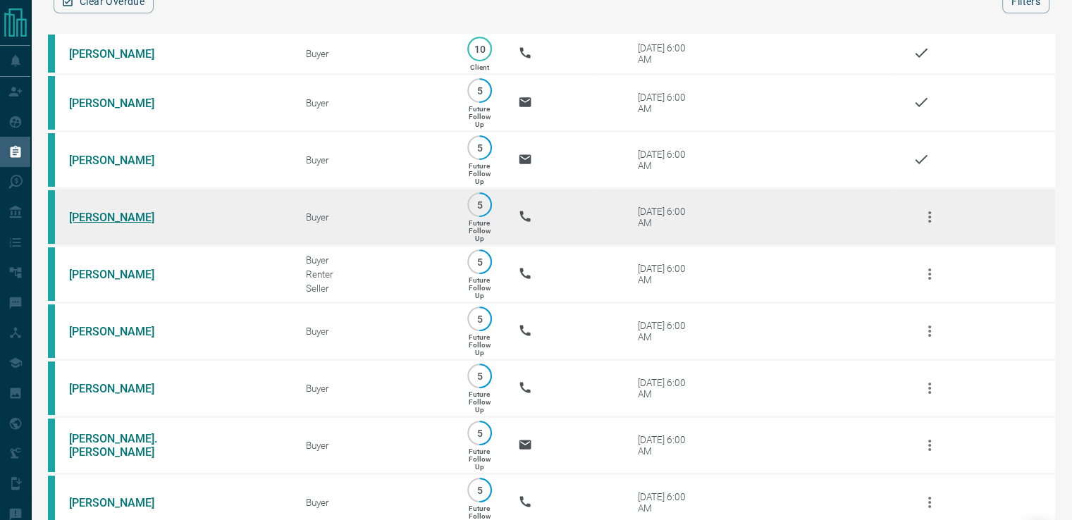
click at [133, 221] on link "[PERSON_NAME]" at bounding box center [122, 217] width 106 height 13
click at [929, 222] on icon "button" at bounding box center [930, 217] width 3 height 11
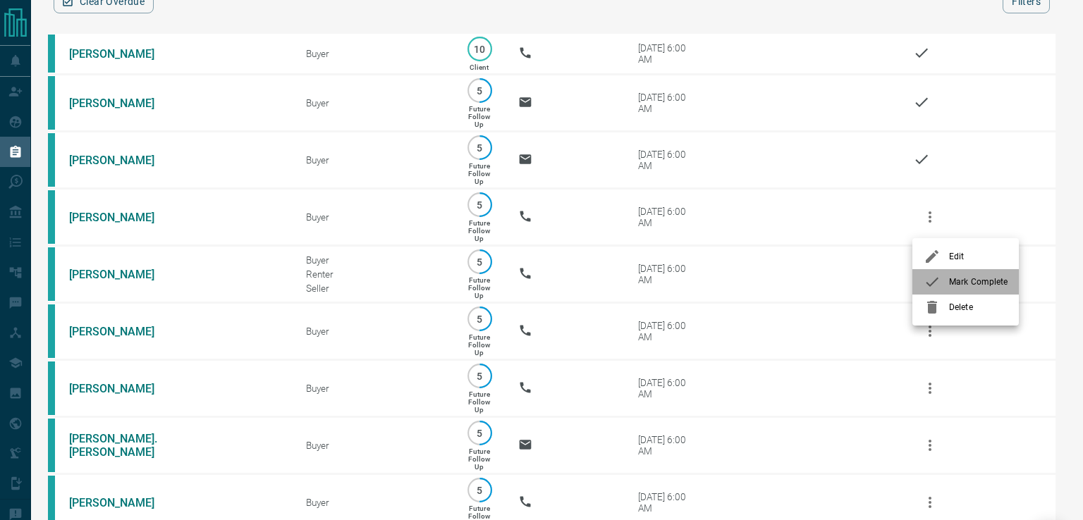
click at [931, 284] on icon at bounding box center [932, 282] width 13 height 9
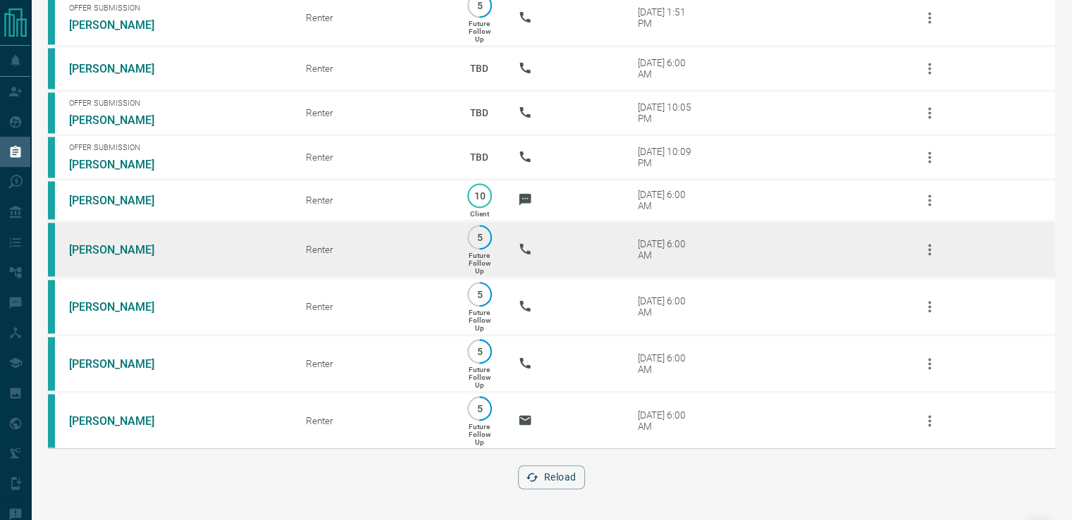
scroll to position [2201, 0]
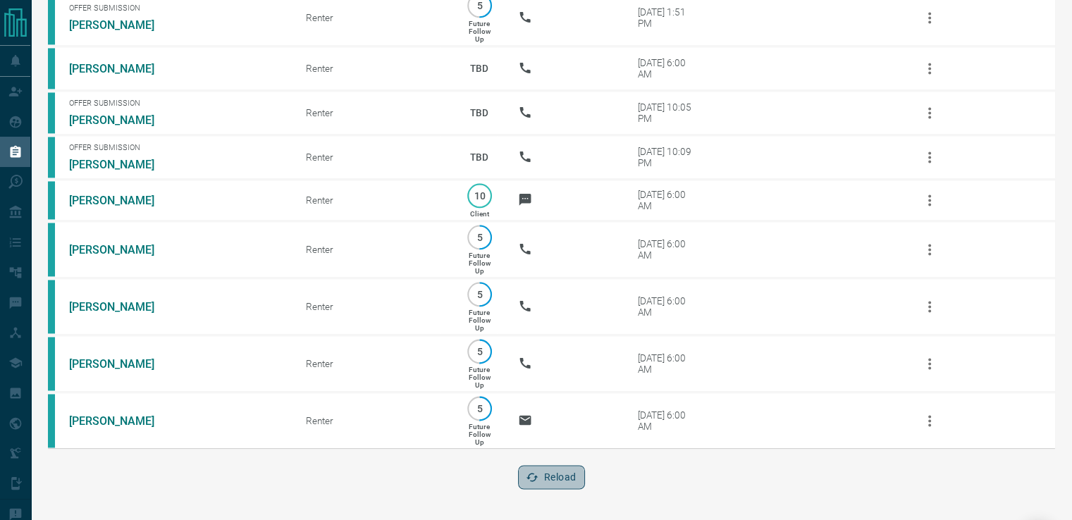
click at [544, 477] on button "Reload" at bounding box center [551, 477] width 67 height 24
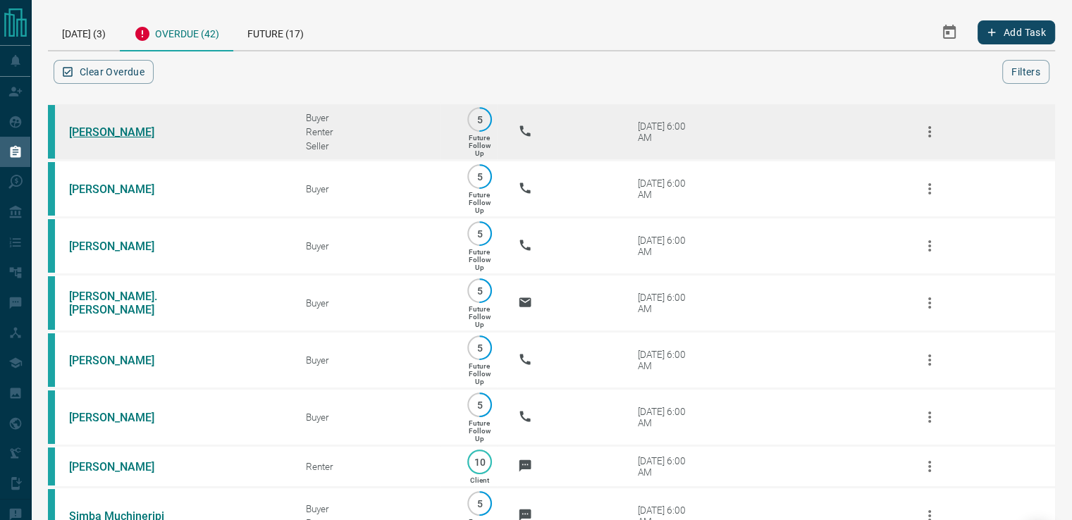
click at [102, 133] on link "[PERSON_NAME]" at bounding box center [122, 132] width 106 height 13
click at [934, 130] on icon "button" at bounding box center [930, 131] width 17 height 17
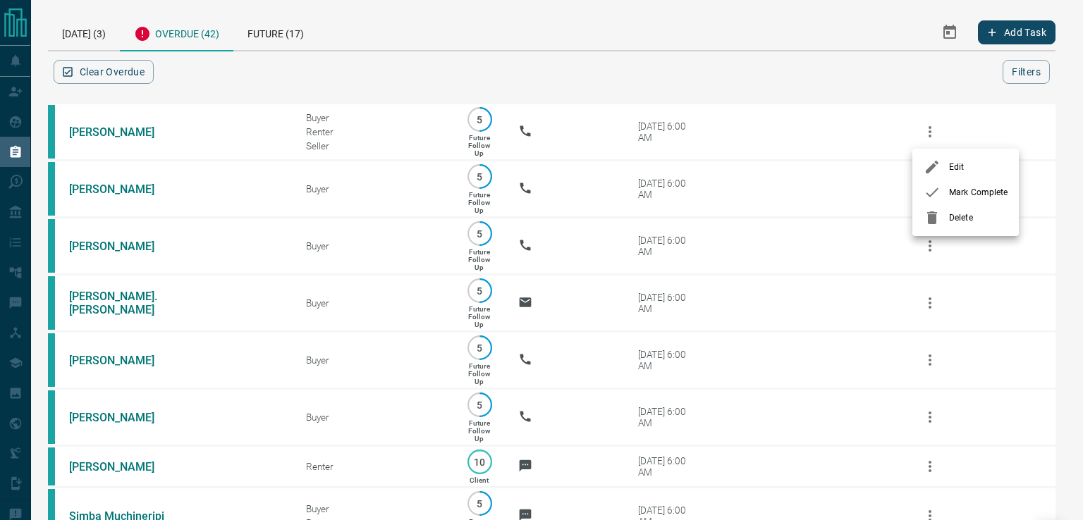
click at [928, 191] on icon at bounding box center [932, 192] width 17 height 17
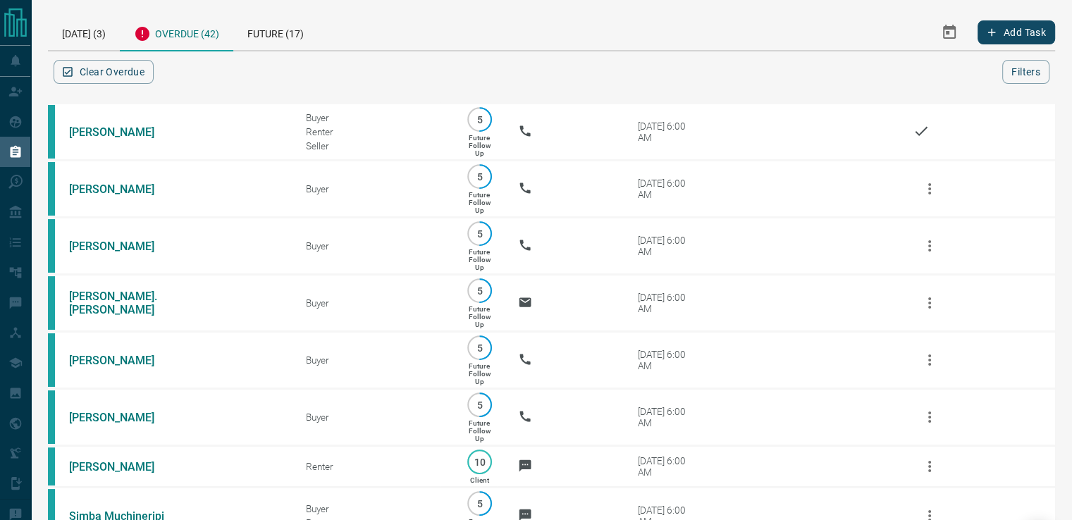
click at [595, 69] on div at bounding box center [580, 72] width 846 height 24
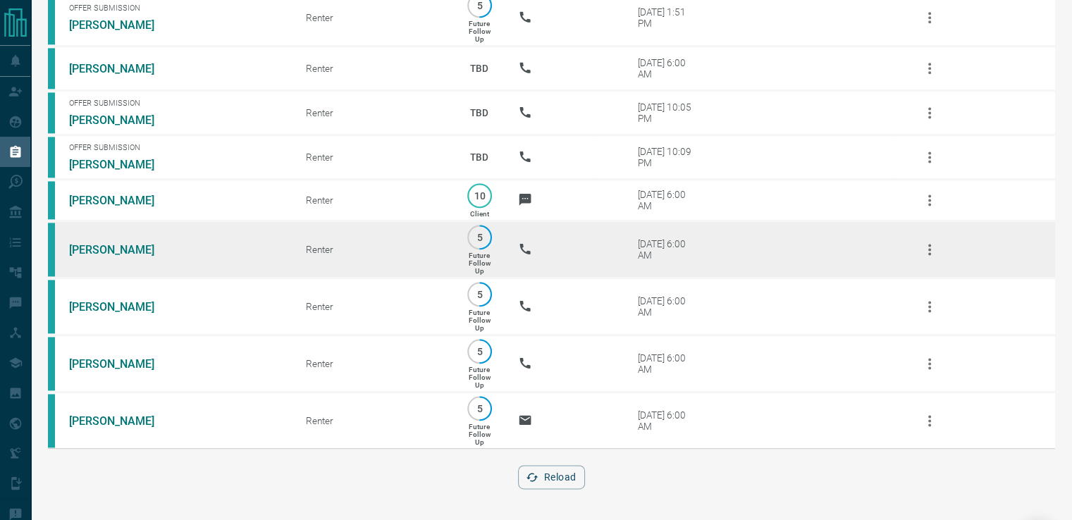
scroll to position [1982, 0]
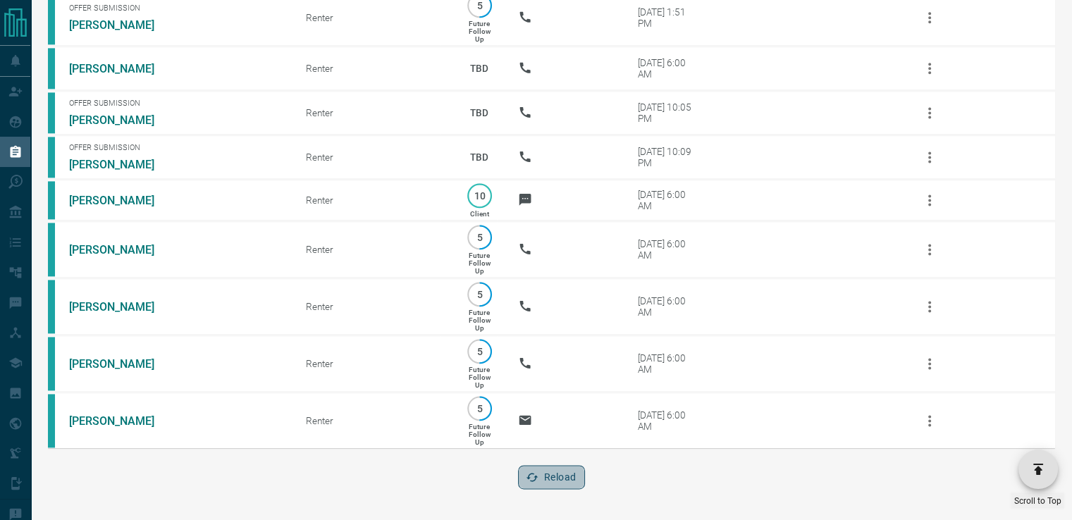
click at [537, 479] on icon "button" at bounding box center [532, 477] width 13 height 13
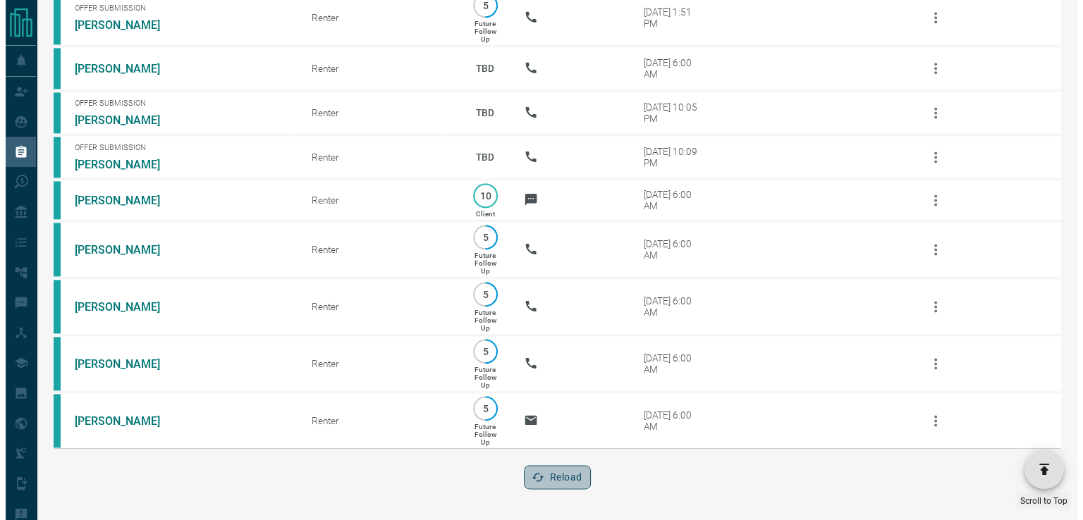
scroll to position [0, 0]
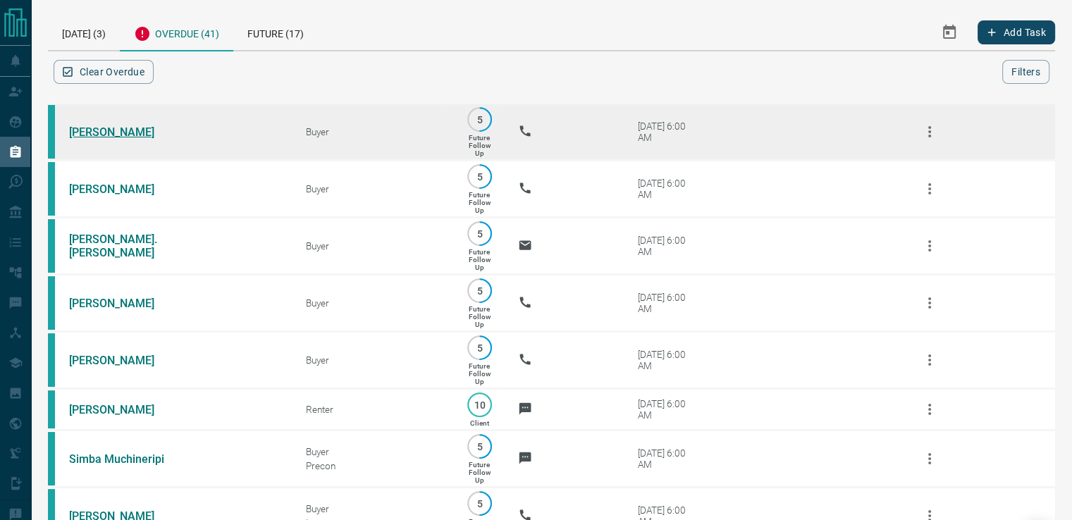
click at [106, 134] on link "[PERSON_NAME]" at bounding box center [122, 132] width 106 height 13
click at [925, 133] on icon "button" at bounding box center [930, 131] width 17 height 17
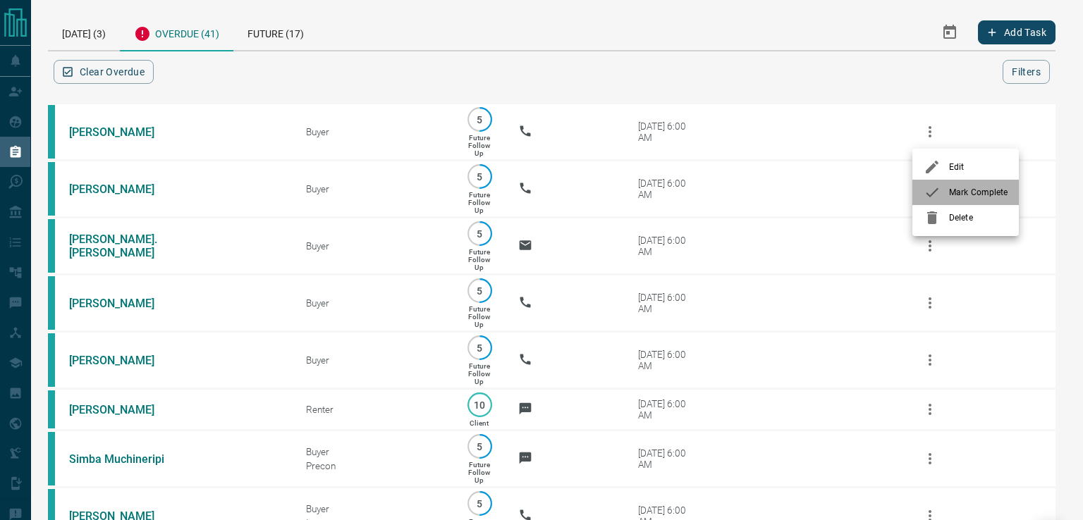
click at [930, 193] on icon at bounding box center [932, 192] width 17 height 17
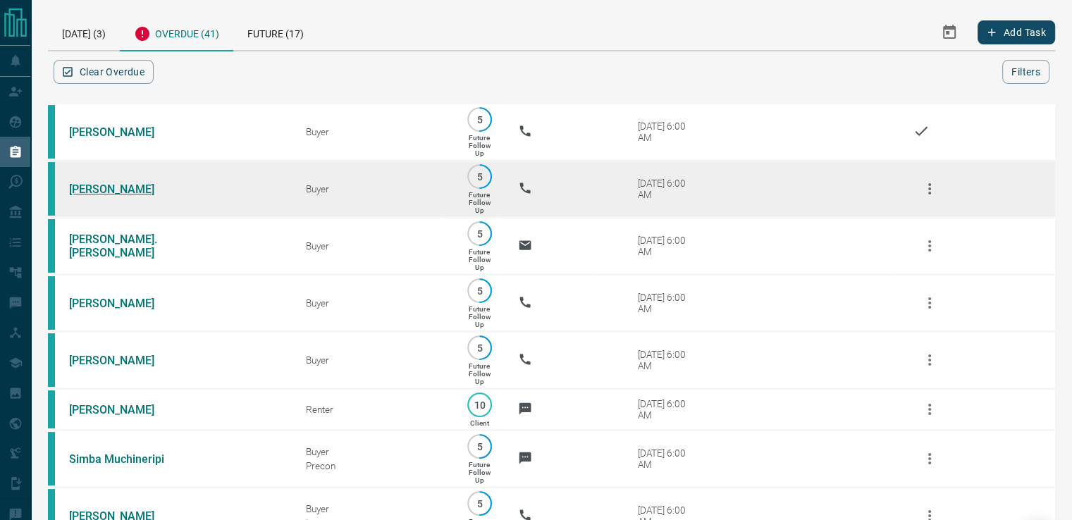
click at [138, 193] on link "[PERSON_NAME]" at bounding box center [122, 189] width 106 height 13
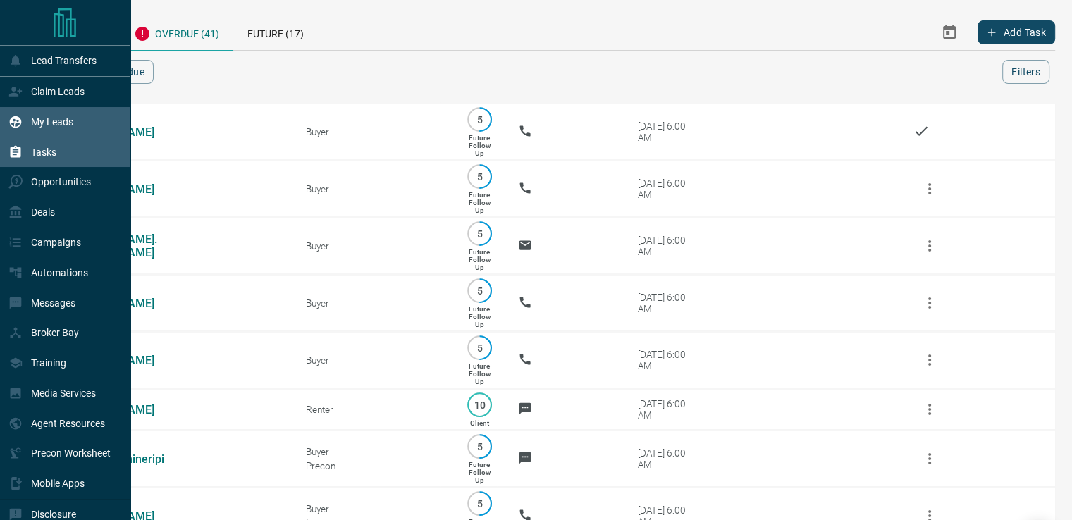
click at [44, 119] on p "My Leads" at bounding box center [52, 121] width 42 height 11
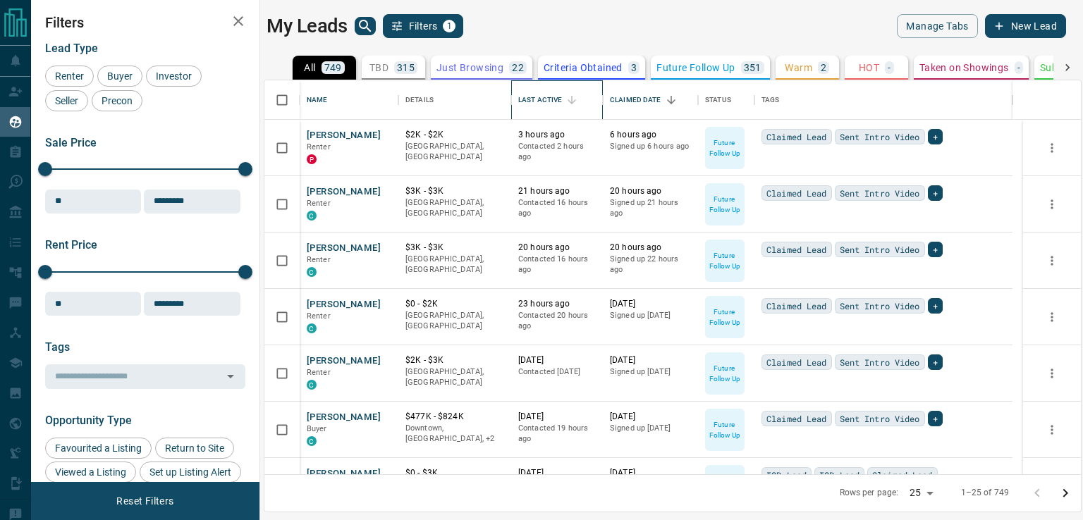
click at [552, 100] on div "Last Active" at bounding box center [540, 99] width 44 height 39
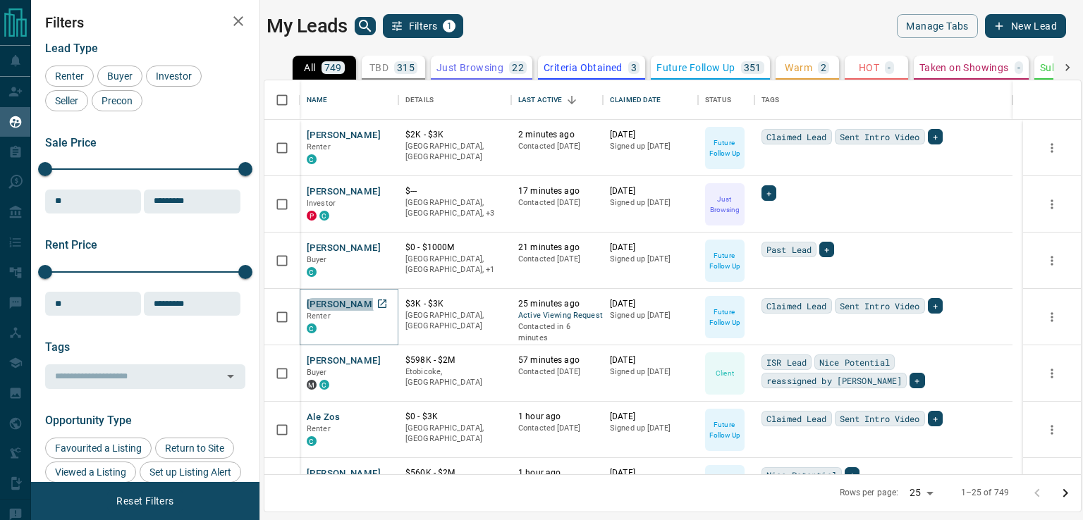
click at [340, 302] on button "[PERSON_NAME]" at bounding box center [344, 304] width 74 height 13
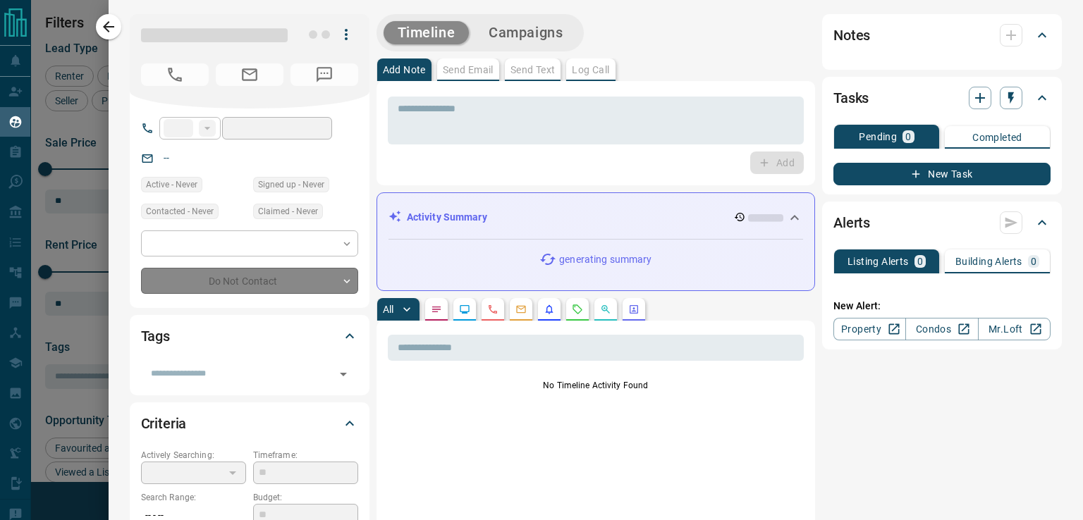
type input "**"
type input "**********"
type input "*"
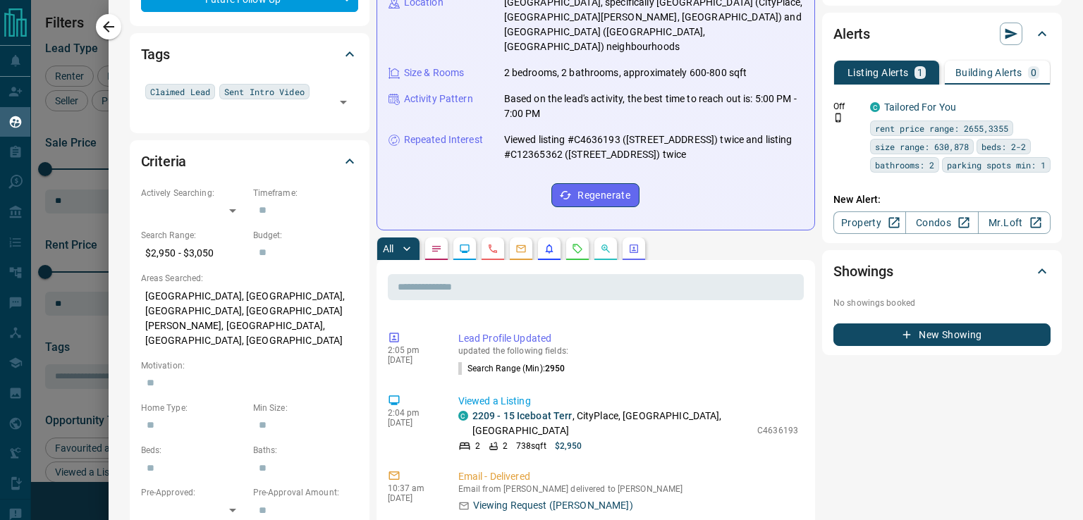
scroll to position [212, 0]
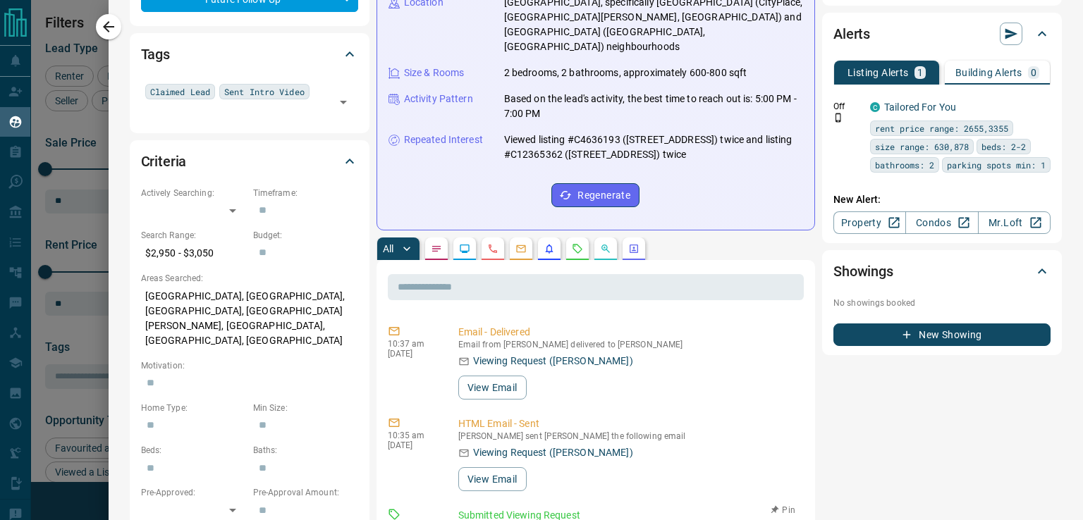
click at [530, 520] on link "[STREET_ADDRESS][PERSON_NAME]" at bounding box center [555, 530] width 166 height 11
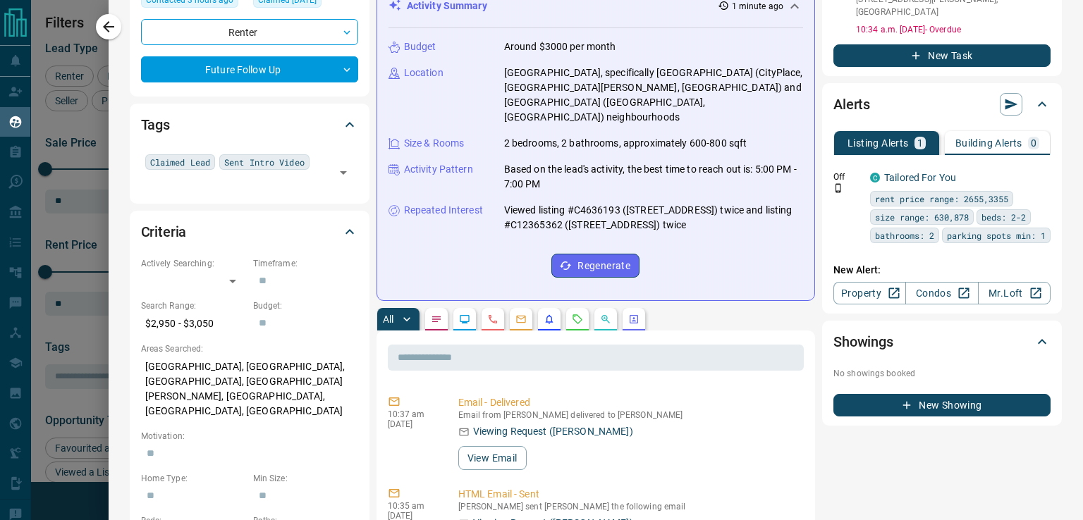
scroll to position [0, 0]
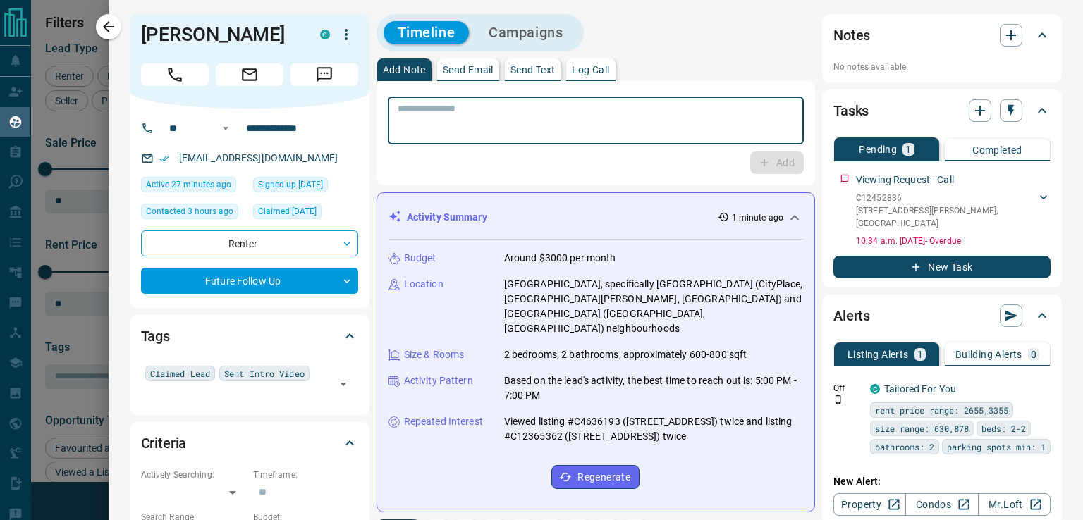
click at [477, 112] on textarea at bounding box center [596, 121] width 396 height 36
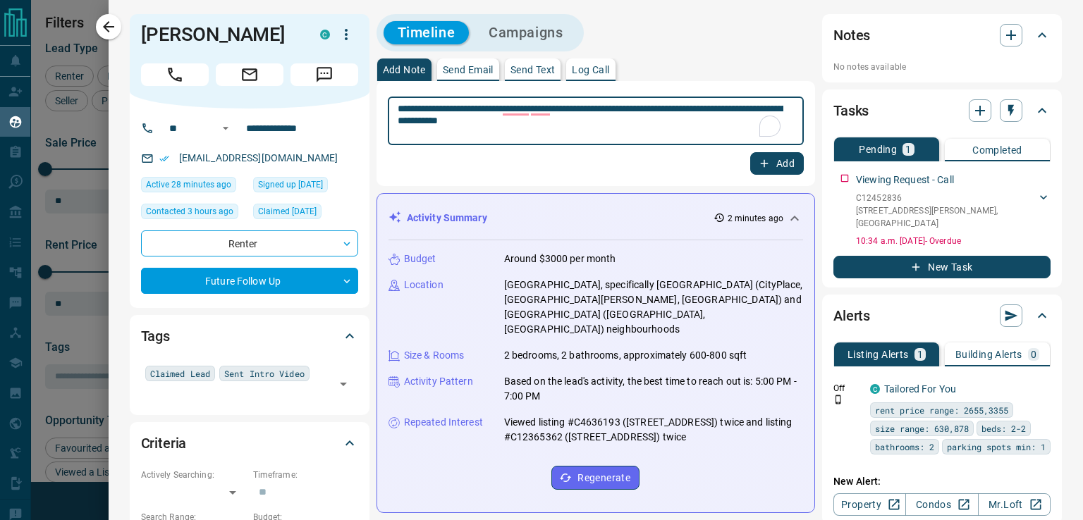
type textarea "**********"
click at [759, 167] on icon "button" at bounding box center [764, 163] width 13 height 13
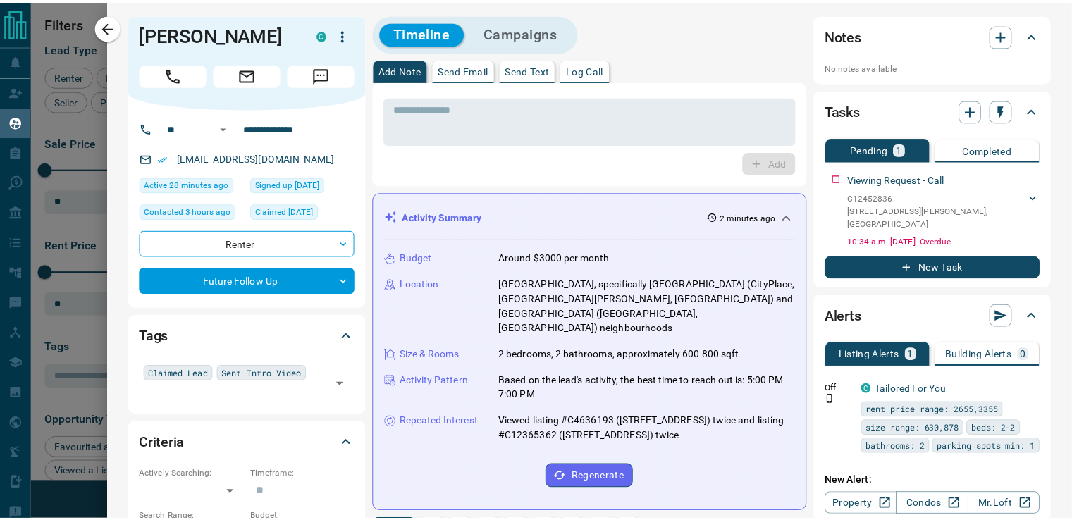
scroll to position [293, 0]
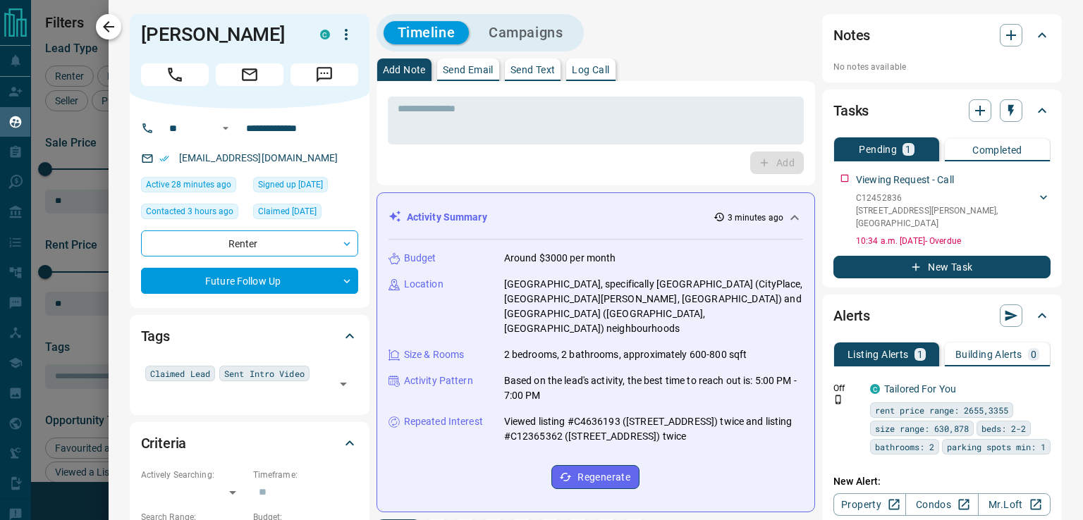
click at [109, 28] on icon "button" at bounding box center [108, 26] width 17 height 17
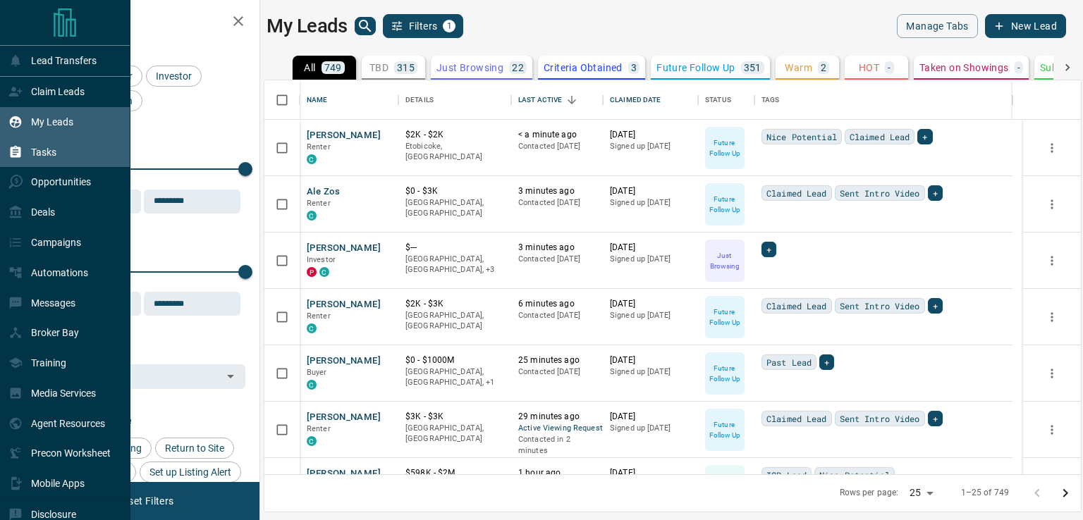
click at [44, 153] on p "Tasks" at bounding box center [43, 152] width 25 height 11
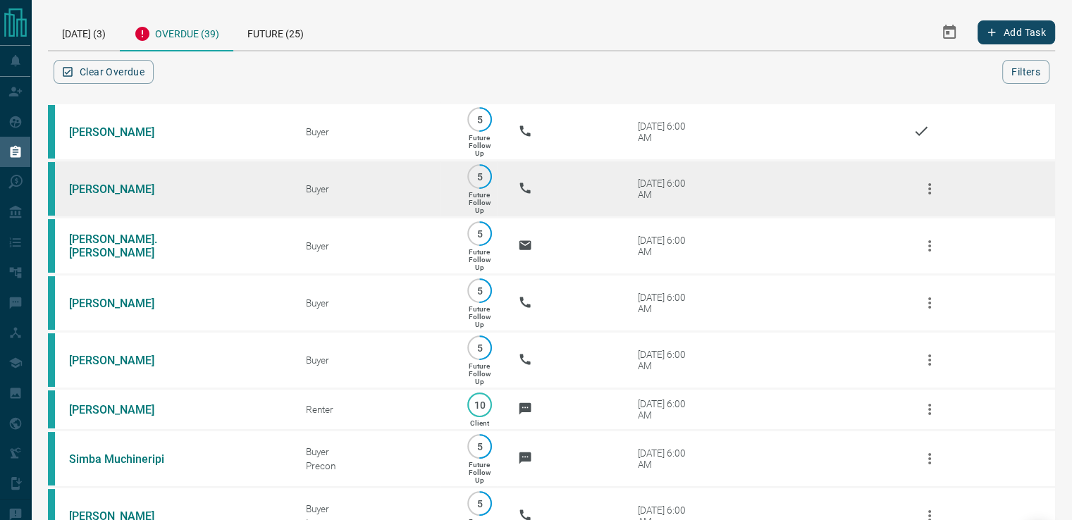
click at [934, 191] on icon "button" at bounding box center [930, 189] width 17 height 17
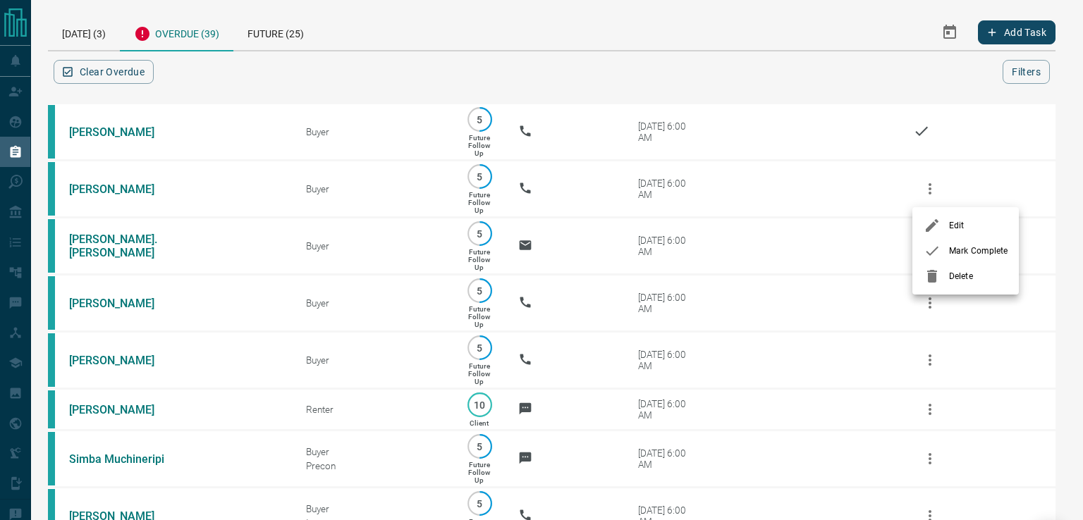
click at [931, 253] on icon at bounding box center [932, 251] width 13 height 9
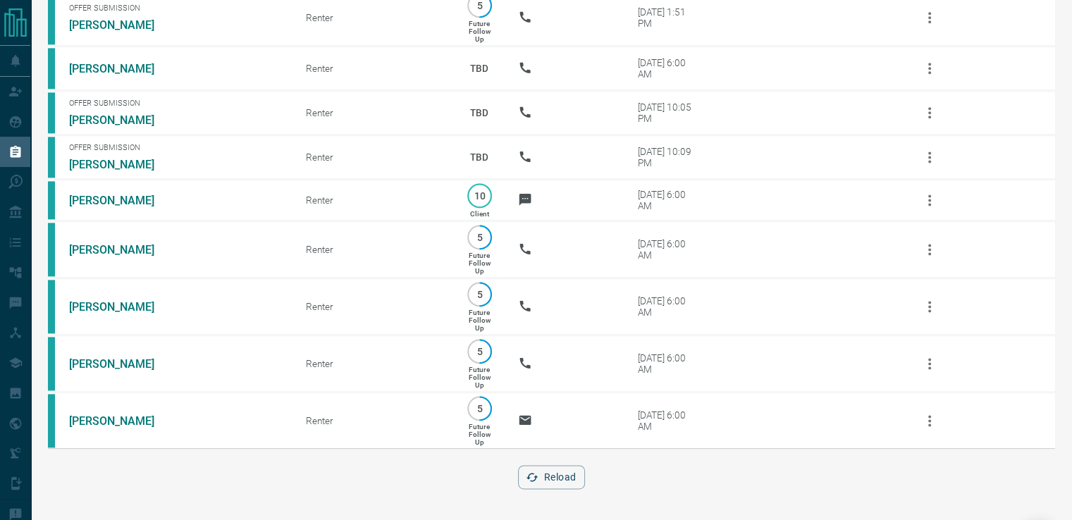
scroll to position [1923, 0]
click at [572, 479] on button "Reload" at bounding box center [551, 477] width 67 height 24
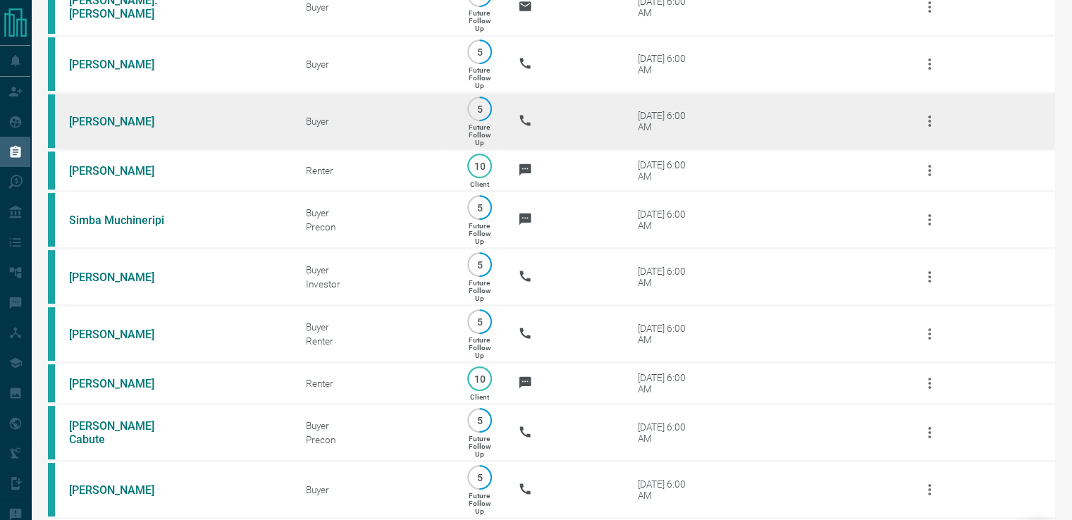
scroll to position [141, 0]
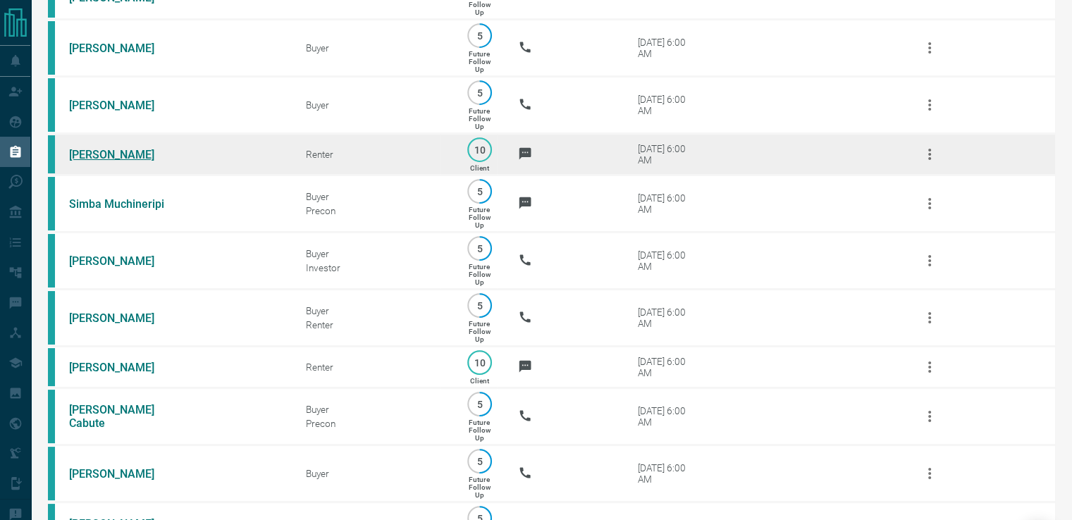
click at [128, 161] on link "[PERSON_NAME]" at bounding box center [122, 154] width 106 height 13
click at [925, 159] on icon "button" at bounding box center [930, 154] width 17 height 17
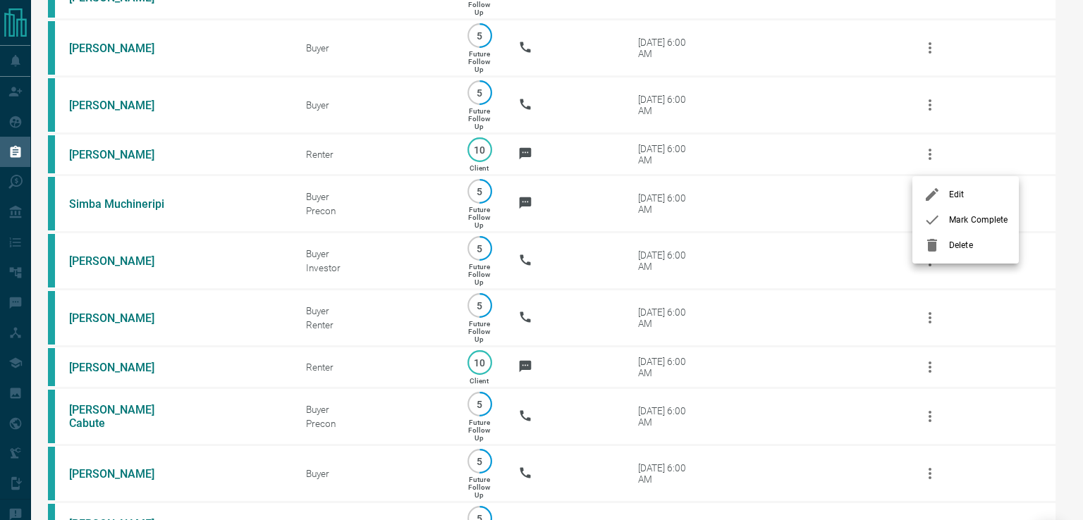
click at [936, 228] on icon at bounding box center [932, 220] width 17 height 17
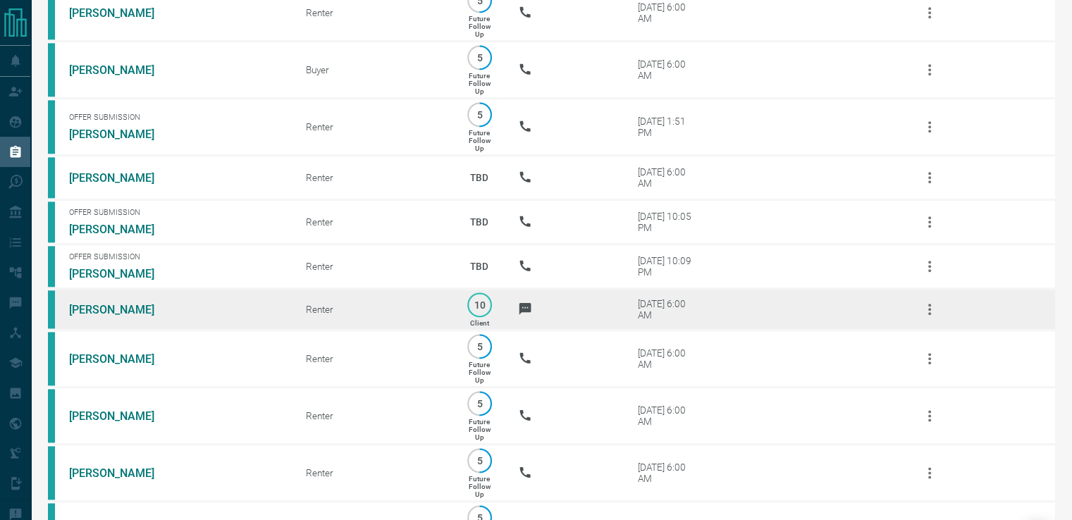
scroll to position [1664, 0]
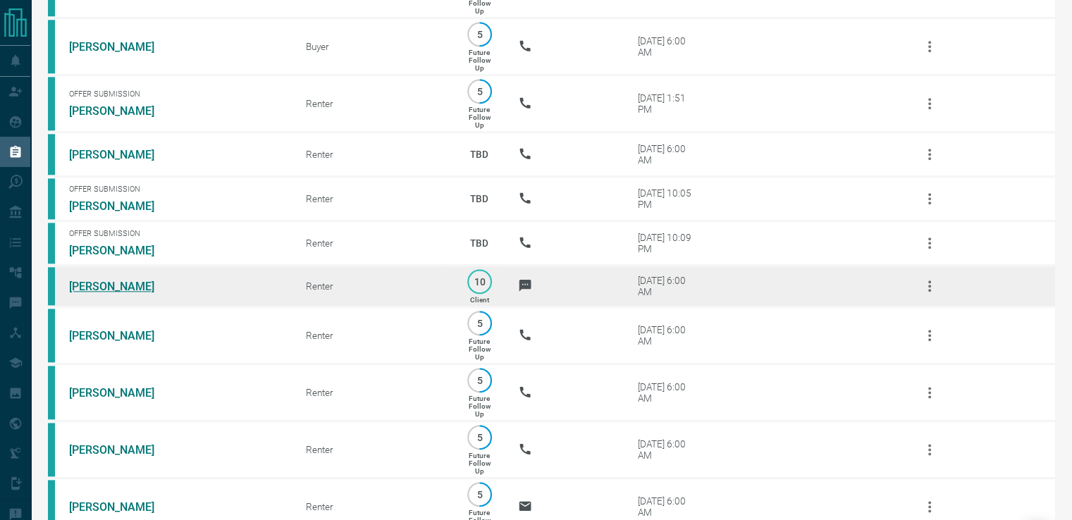
click at [106, 293] on link "[PERSON_NAME]" at bounding box center [122, 286] width 106 height 13
